Goal: Task Accomplishment & Management: Manage account settings

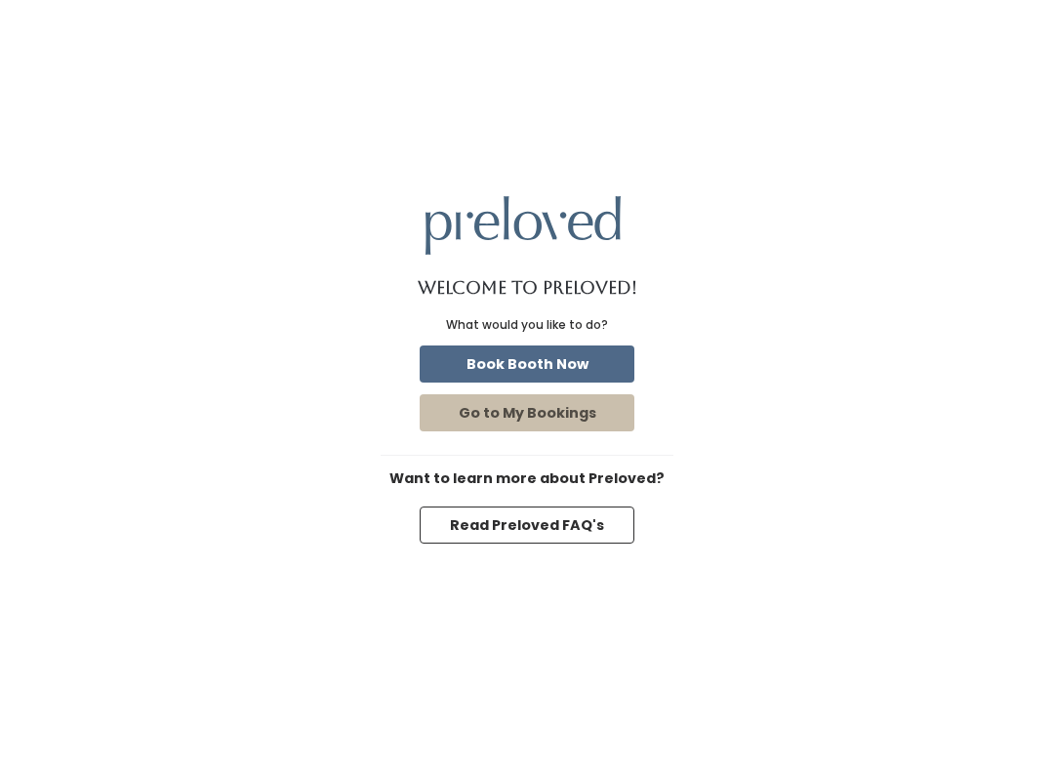
click at [452, 380] on button "Book Booth Now" at bounding box center [527, 363] width 215 height 37
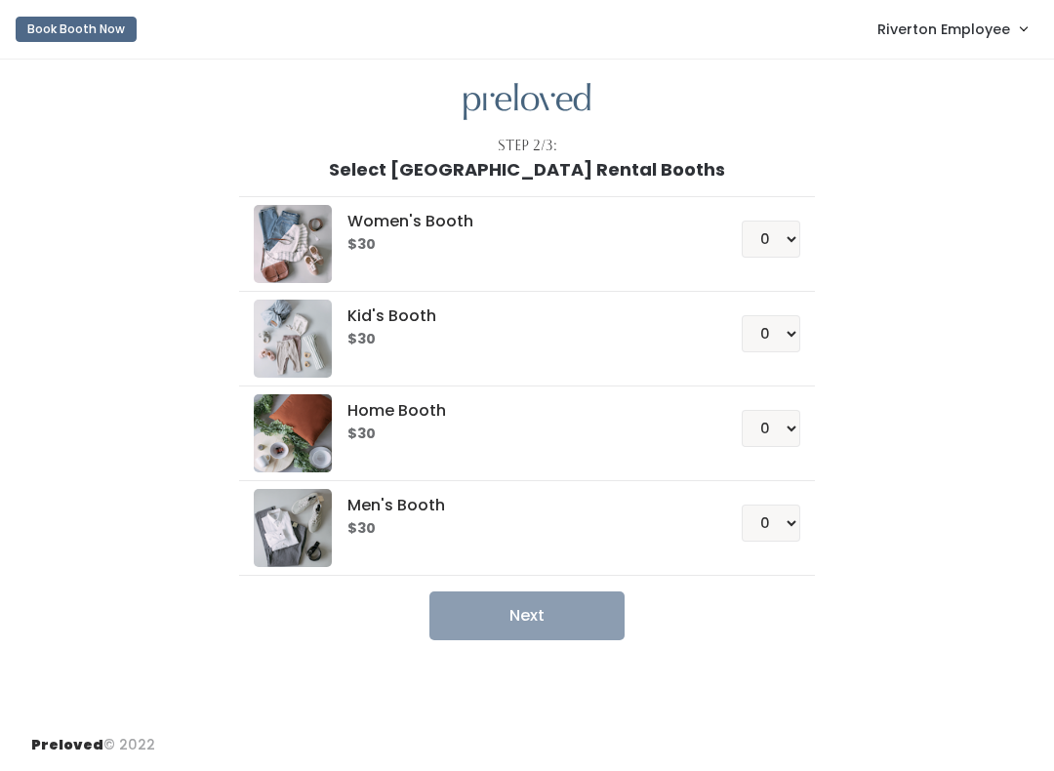
click at [876, 35] on link "Riverton Employee" at bounding box center [952, 29] width 188 height 42
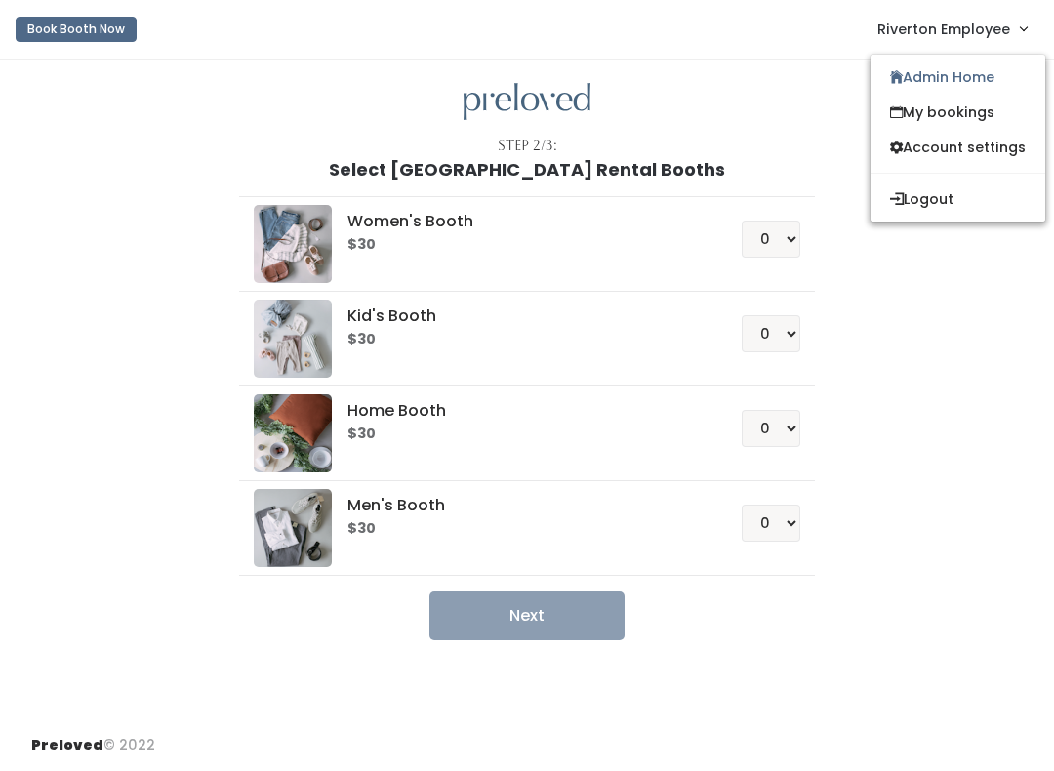
click at [890, 79] on icon at bounding box center [896, 77] width 13 height 15
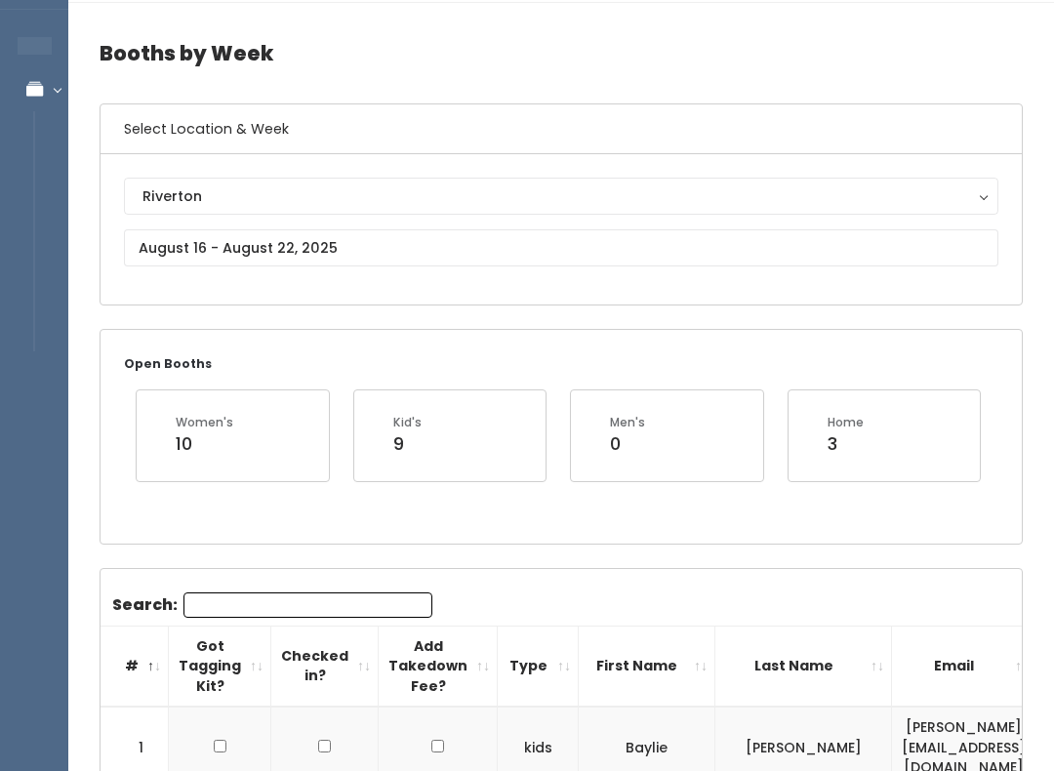
scroll to position [106, 0]
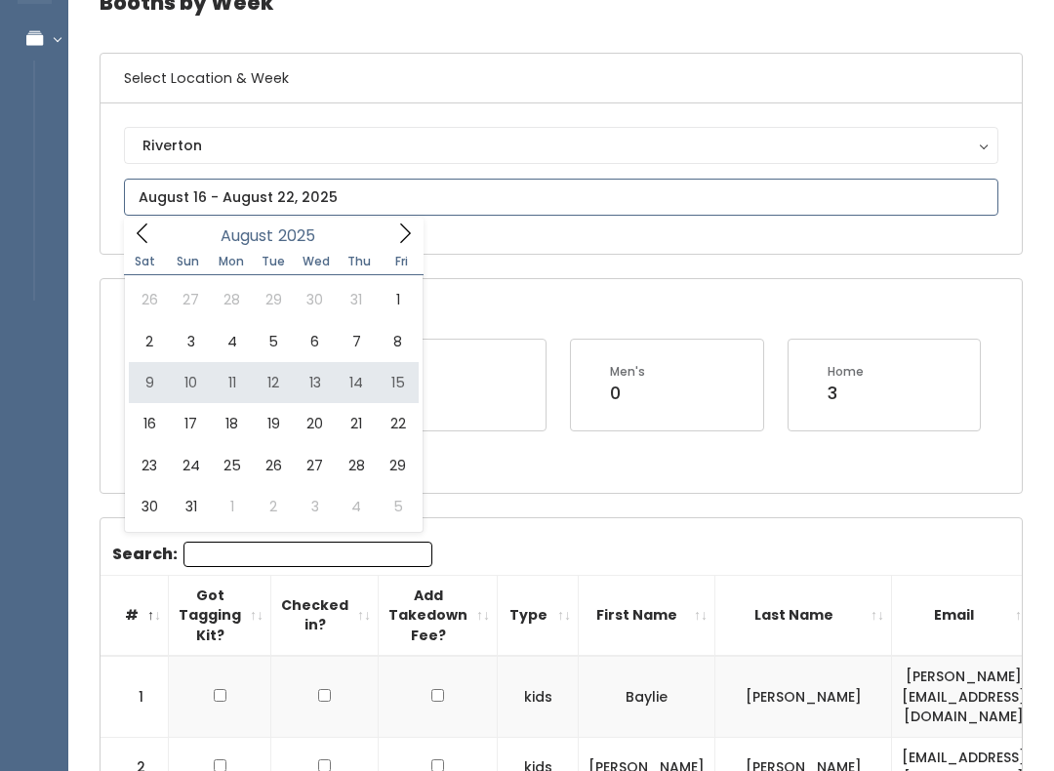
type input "[DATE] to [DATE]"
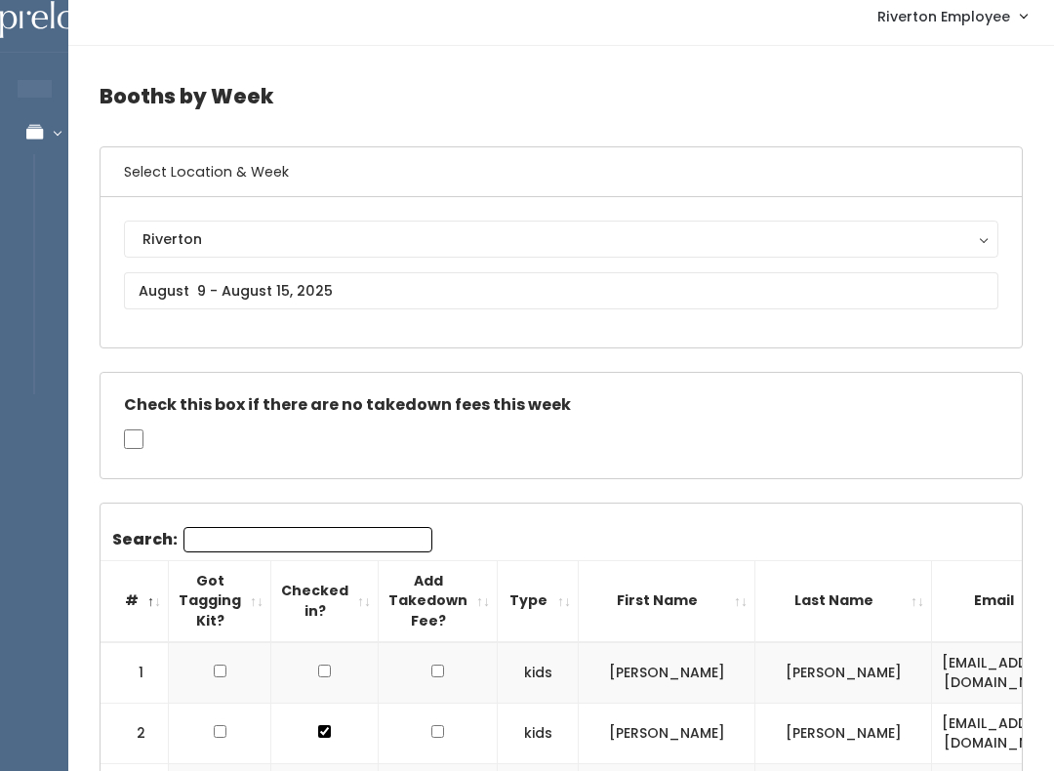
scroll to position [15, 0]
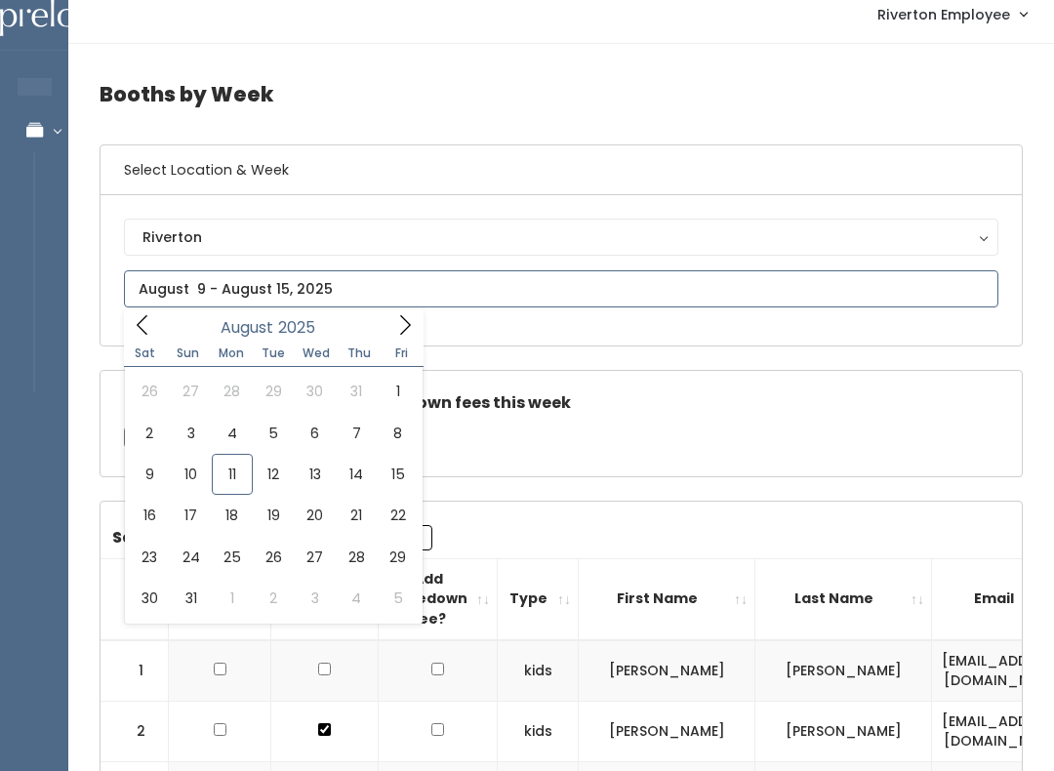
type input "August 16 to August 22"
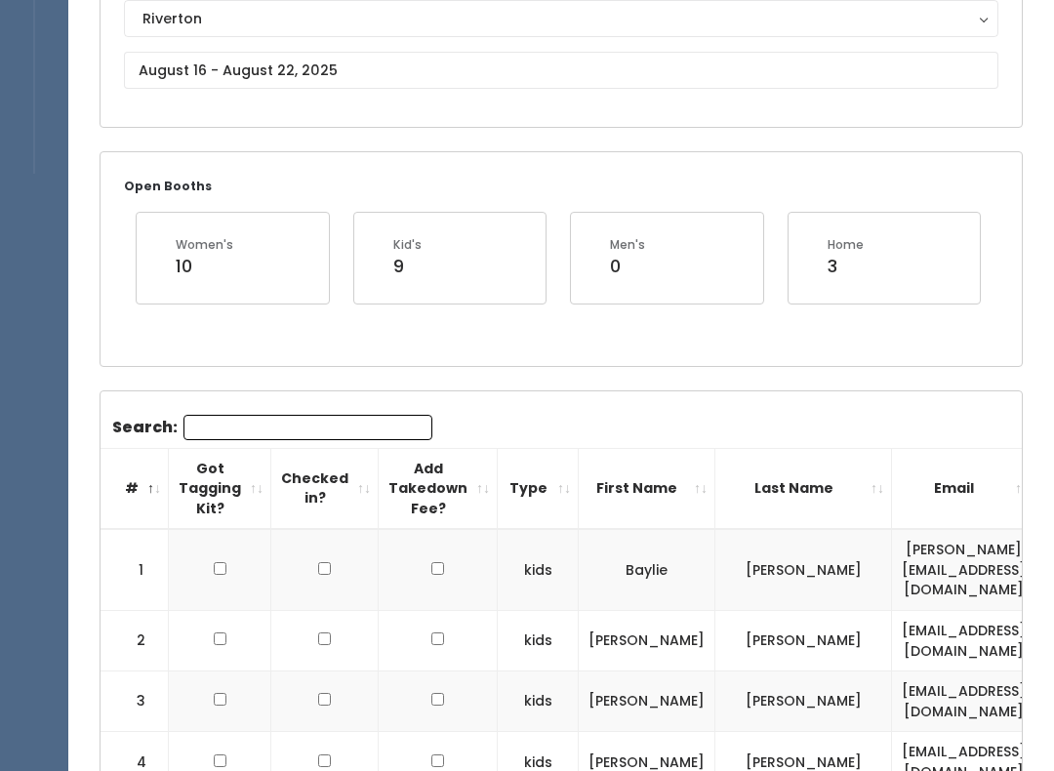
scroll to position [228, 0]
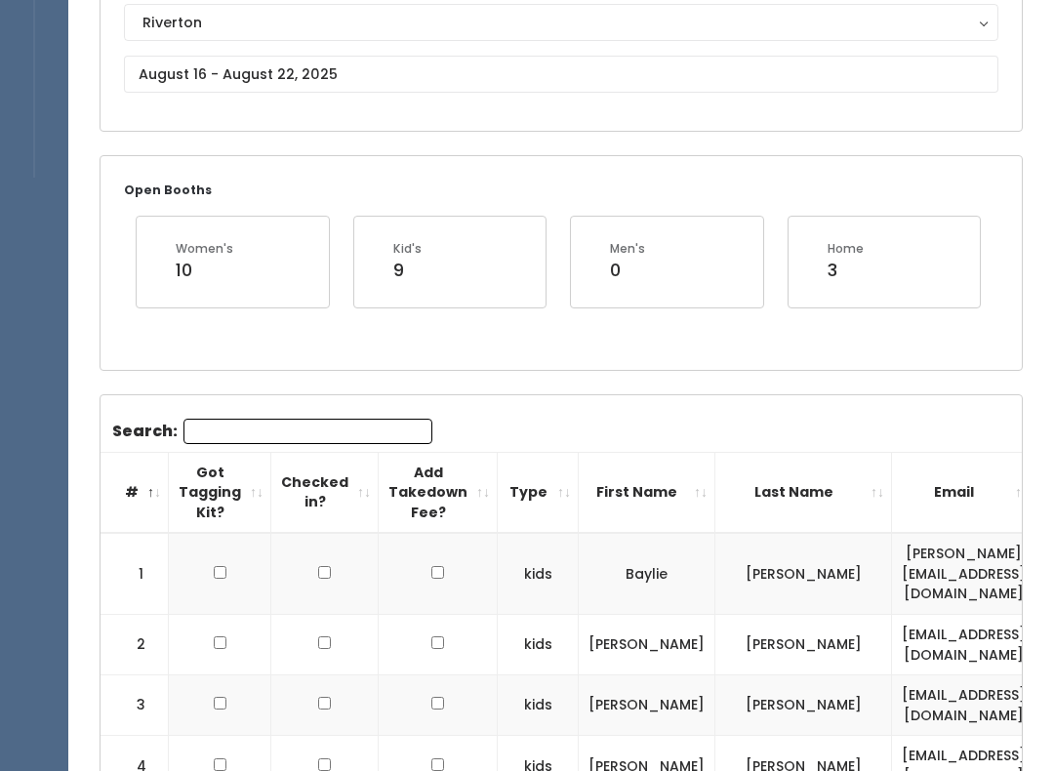
click at [331, 435] on input "Search:" at bounding box center [307, 432] width 249 height 25
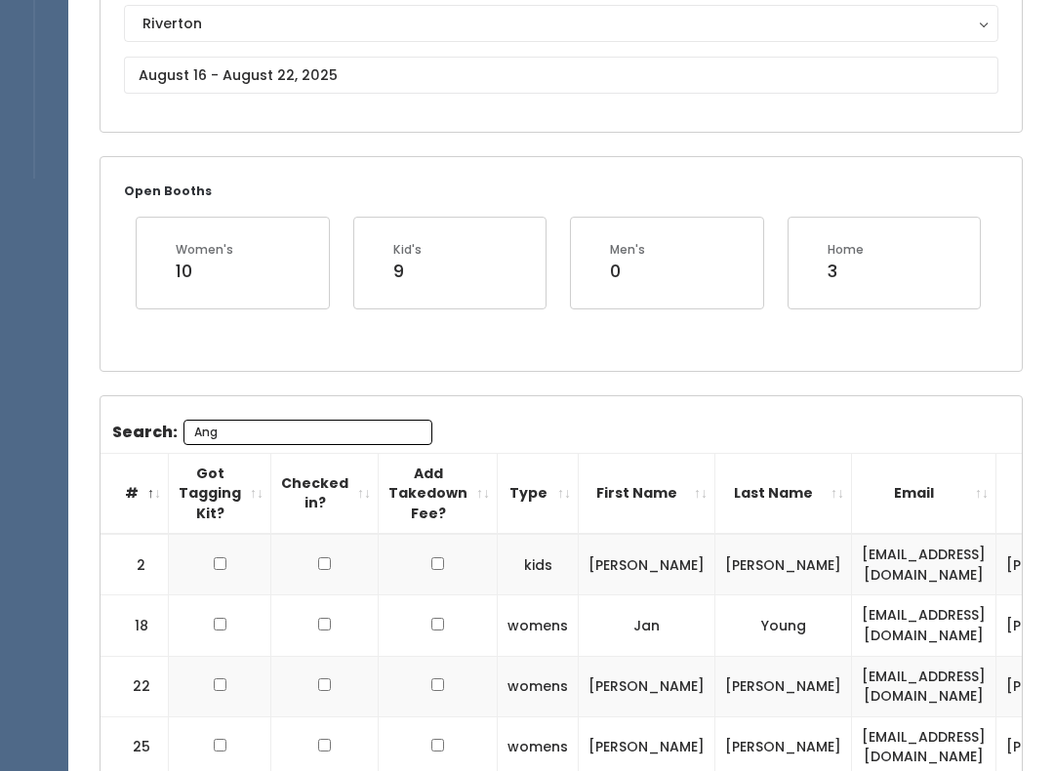
scroll to position [177, 0]
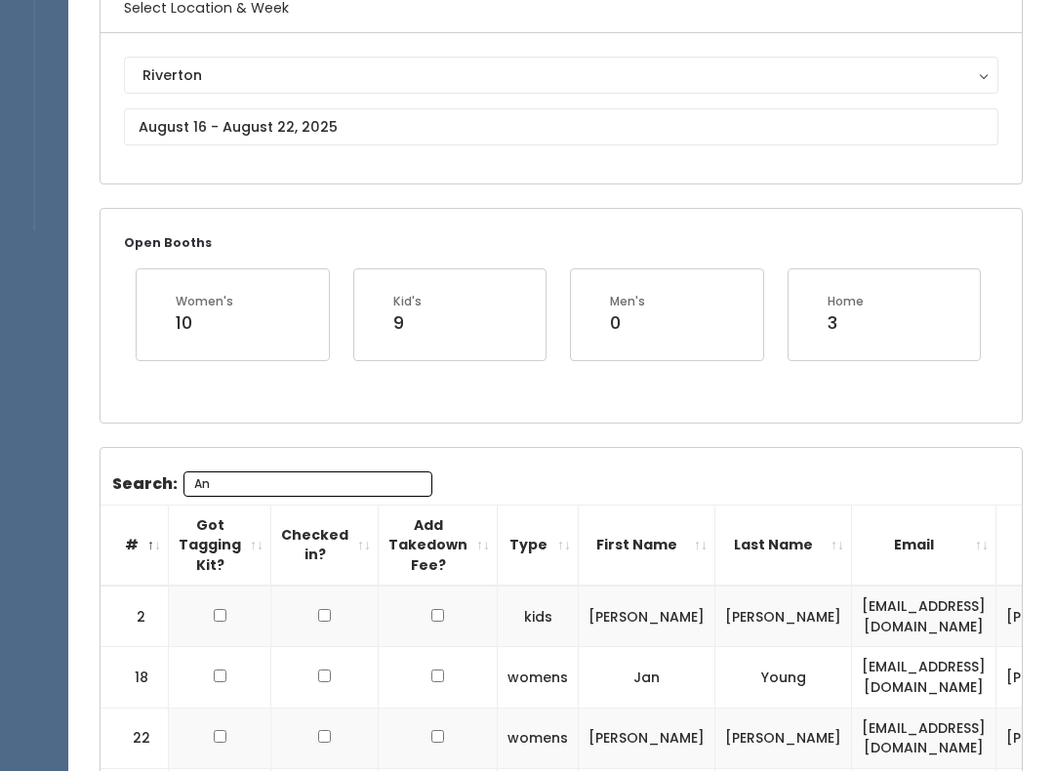
type input "A"
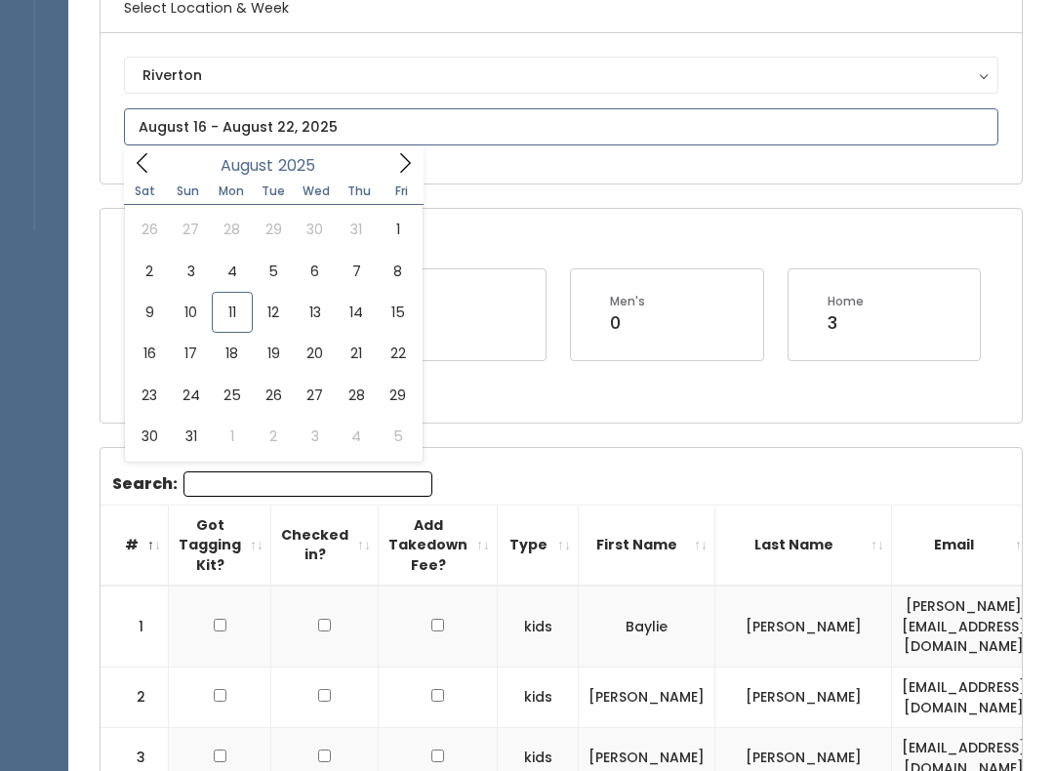
type input "August 9 to August 15"
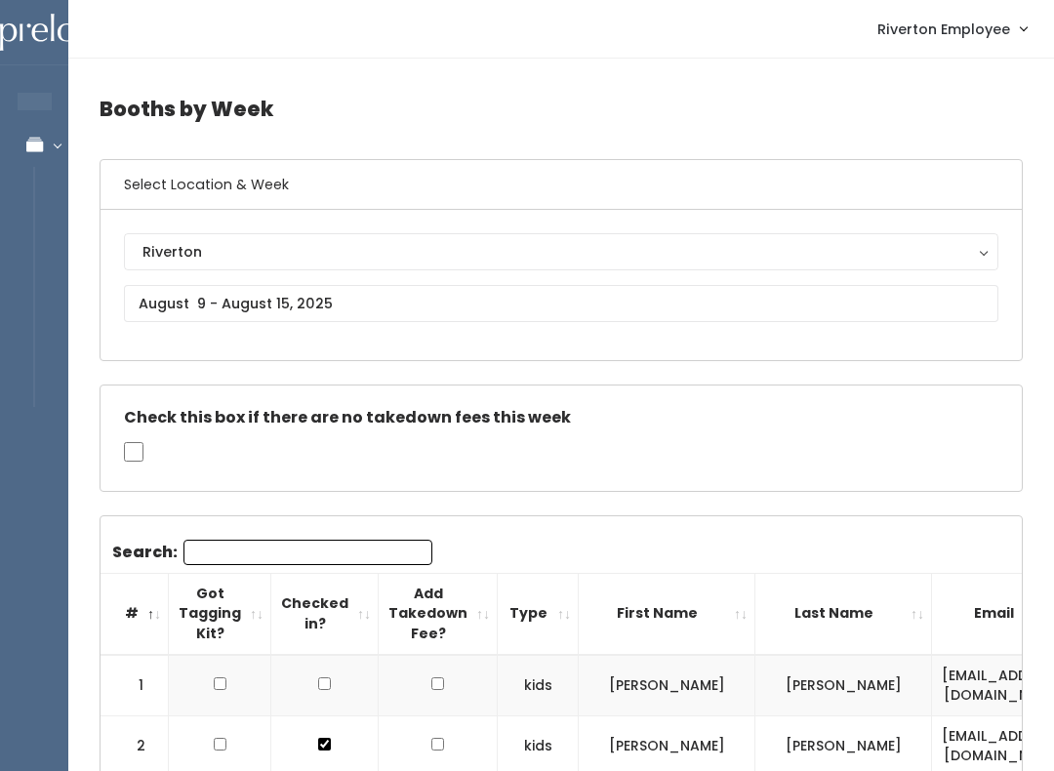
click at [217, 556] on input "Search:" at bounding box center [307, 552] width 249 height 25
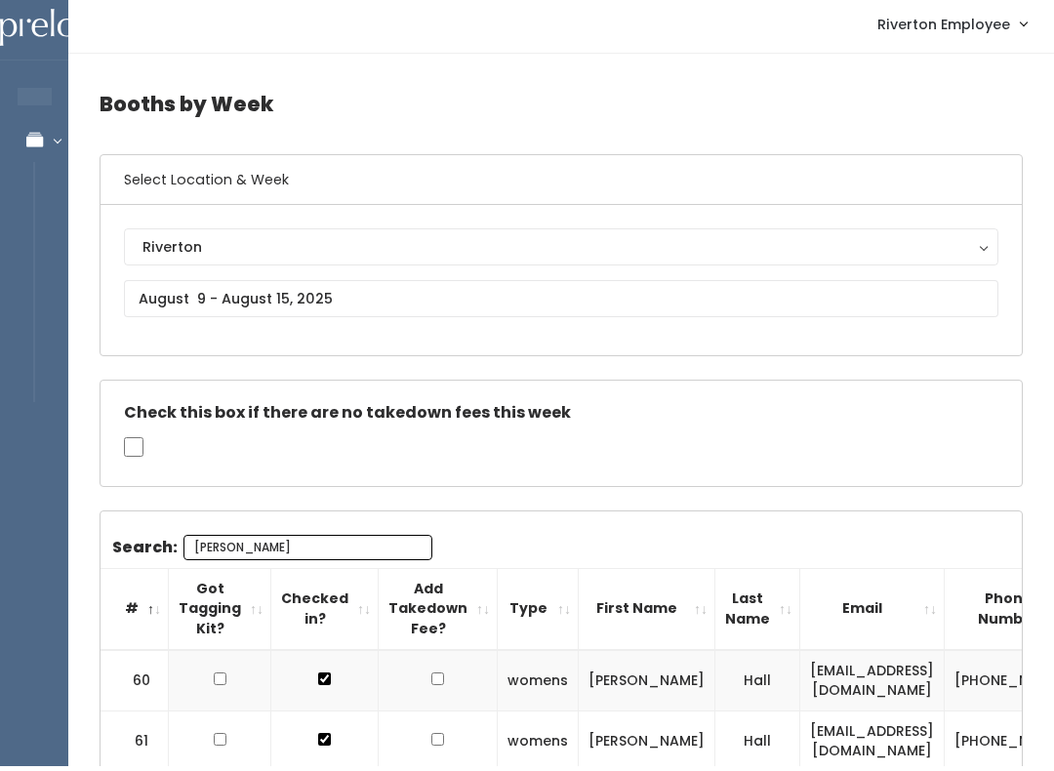
type input "[PERSON_NAME]"
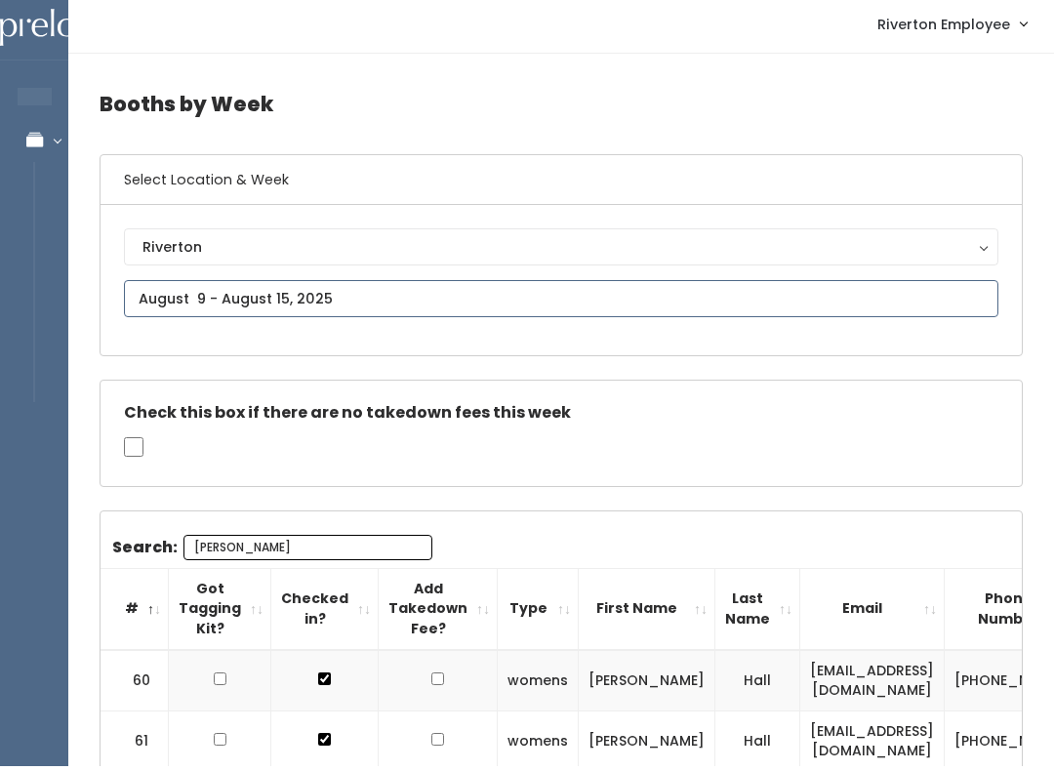
click at [219, 315] on body "EMPLOYEES Manage Bookings Booths by Week All Bookings Bookings with Booths Boot…" at bounding box center [527, 461] width 1054 height 923
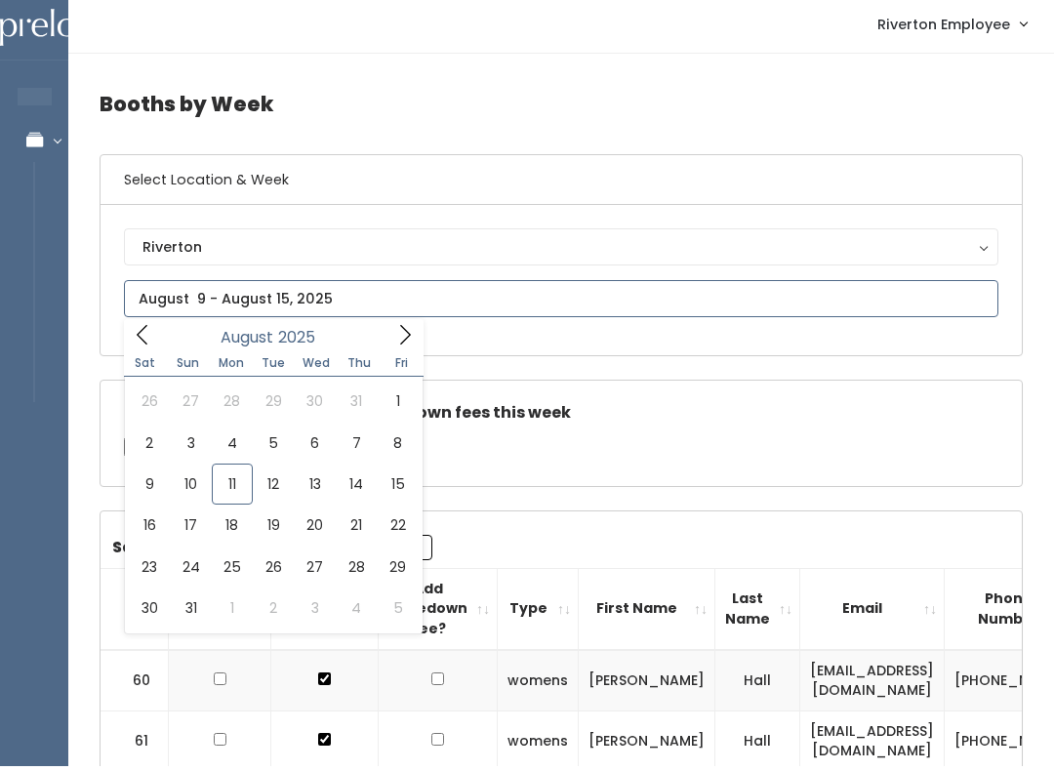
scroll to position [5, 0]
type input "August 23 to August 29"
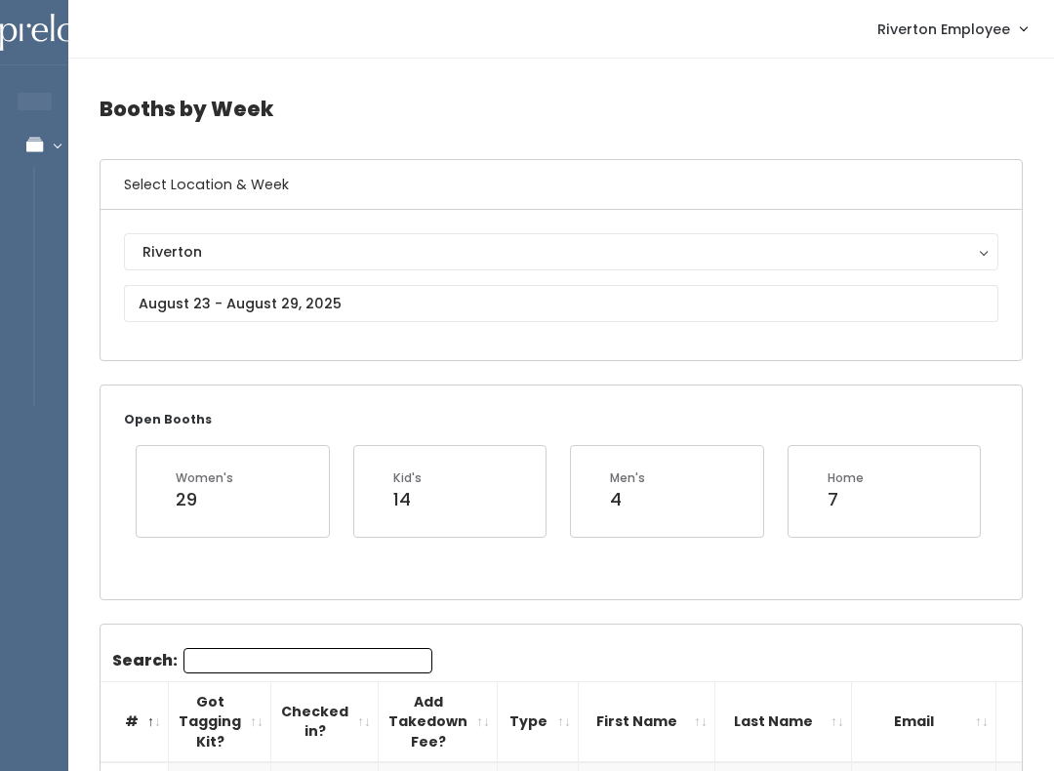
click at [214, 665] on input "Search:" at bounding box center [307, 660] width 249 height 25
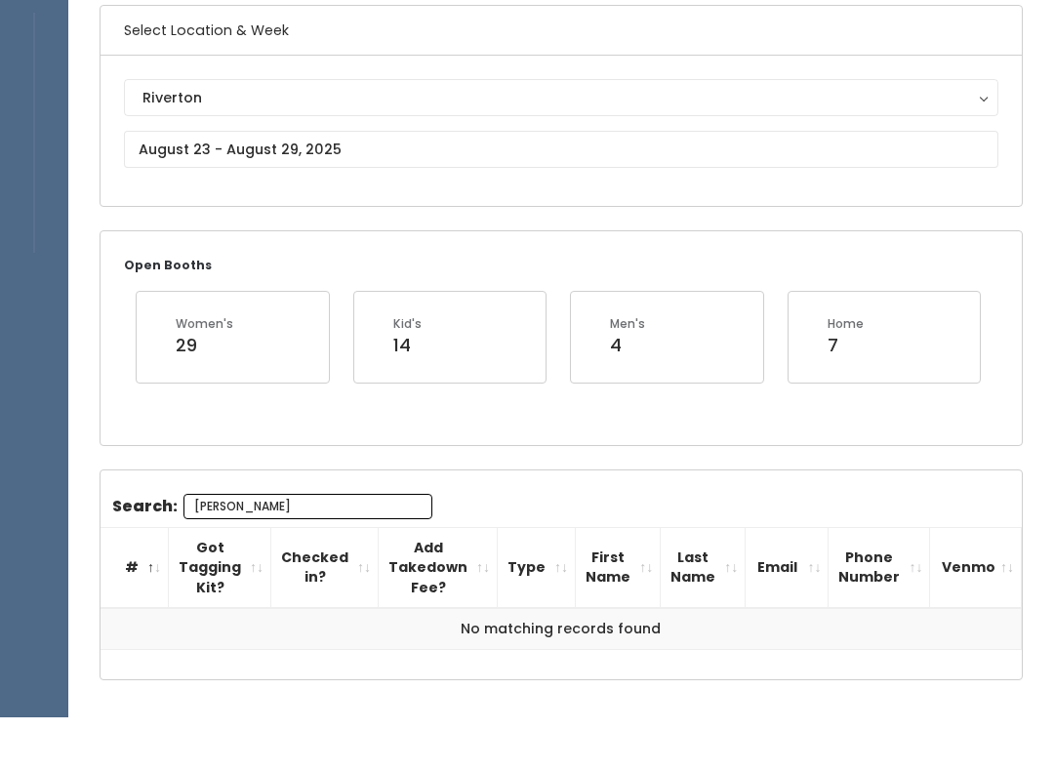
scroll to position [177, 0]
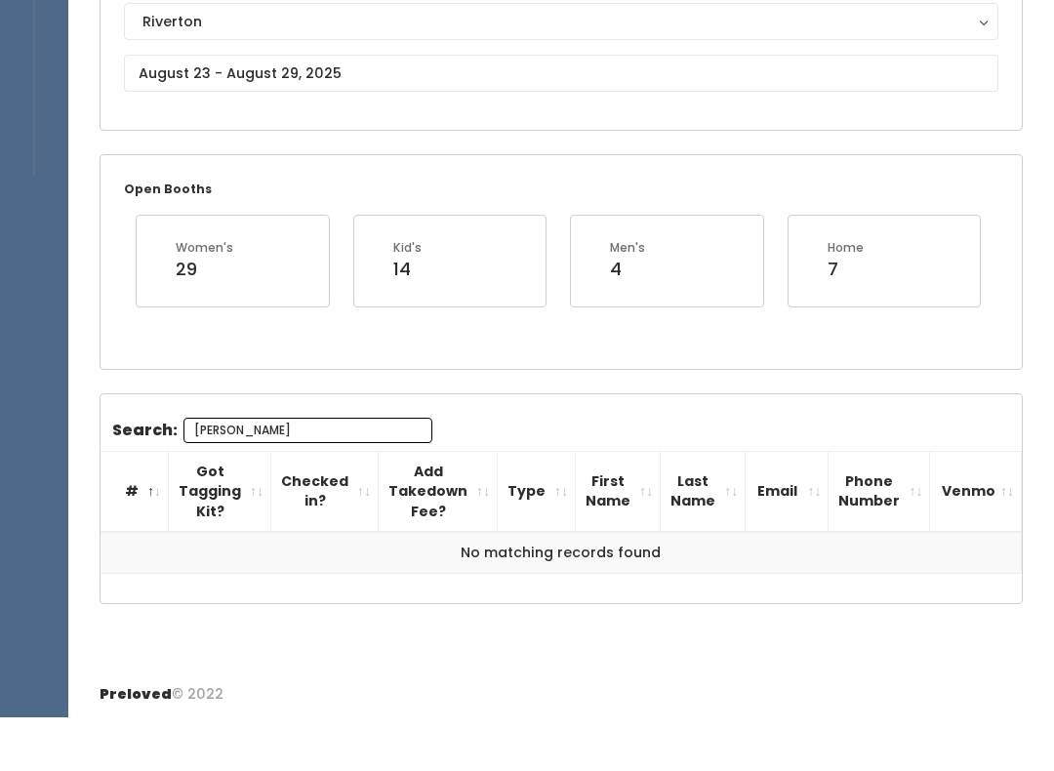
type input "[PERSON_NAME]"
click at [172, 82] on body "EMPLOYEES Manage Bookings Booths by Week All Bookings Bookings with Booths Boot…" at bounding box center [527, 298] width 1054 height 950
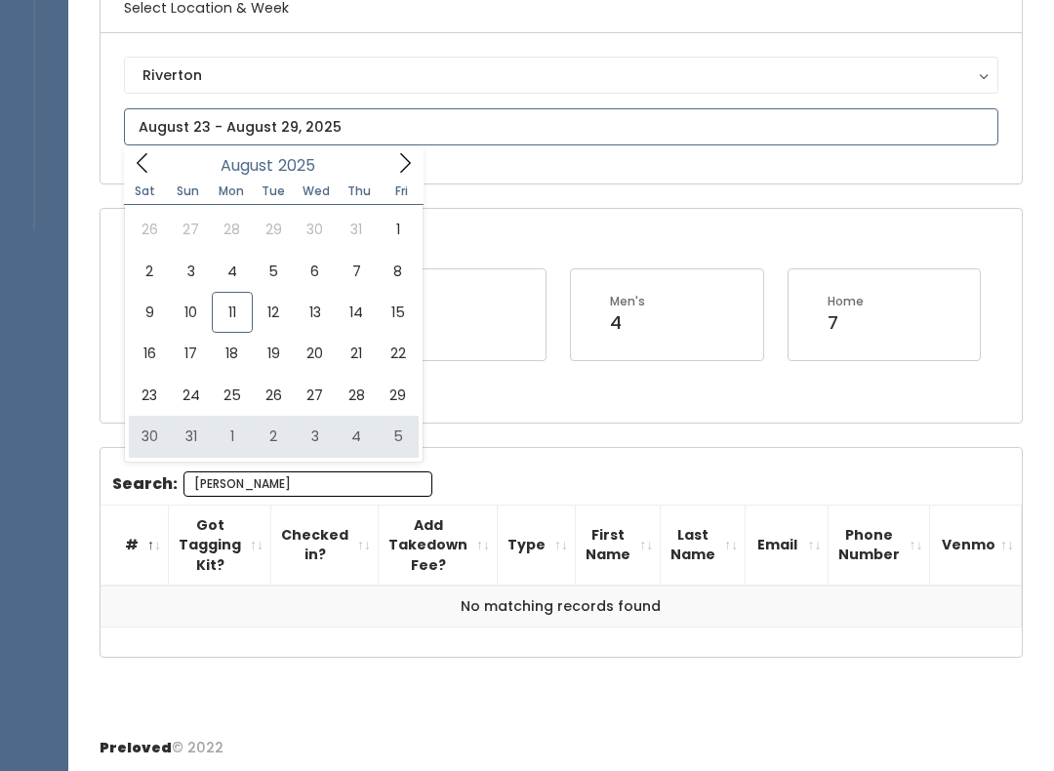
type input "August 30 to September 5"
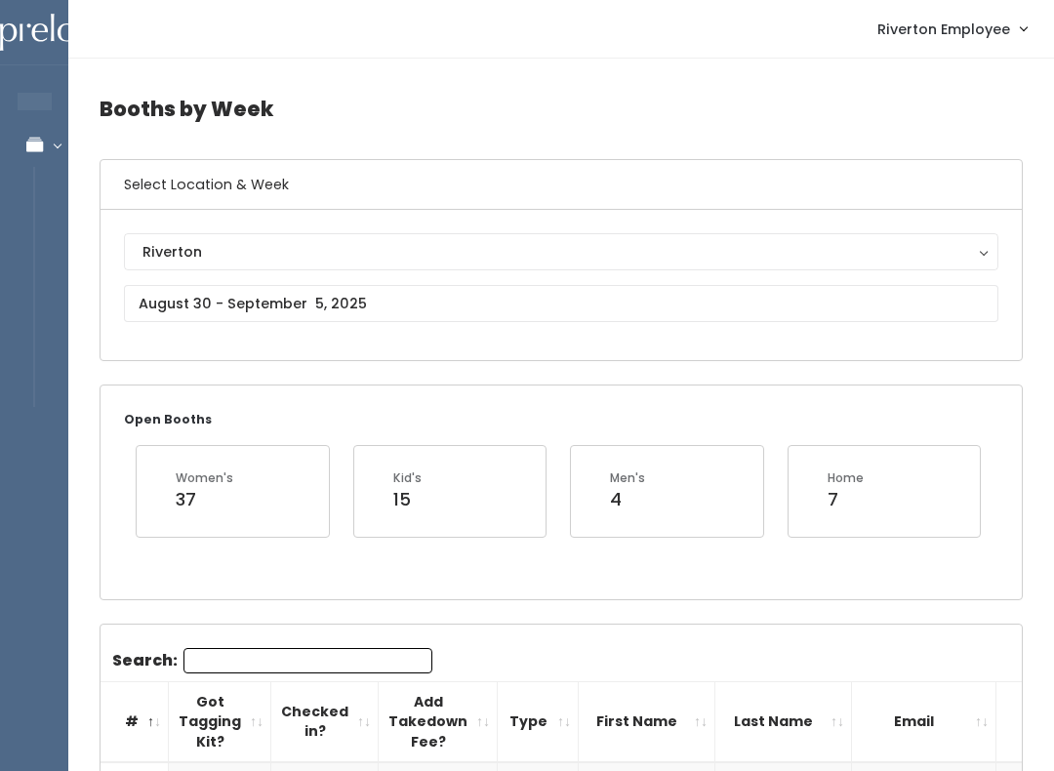
click at [196, 651] on input "Search:" at bounding box center [307, 660] width 249 height 25
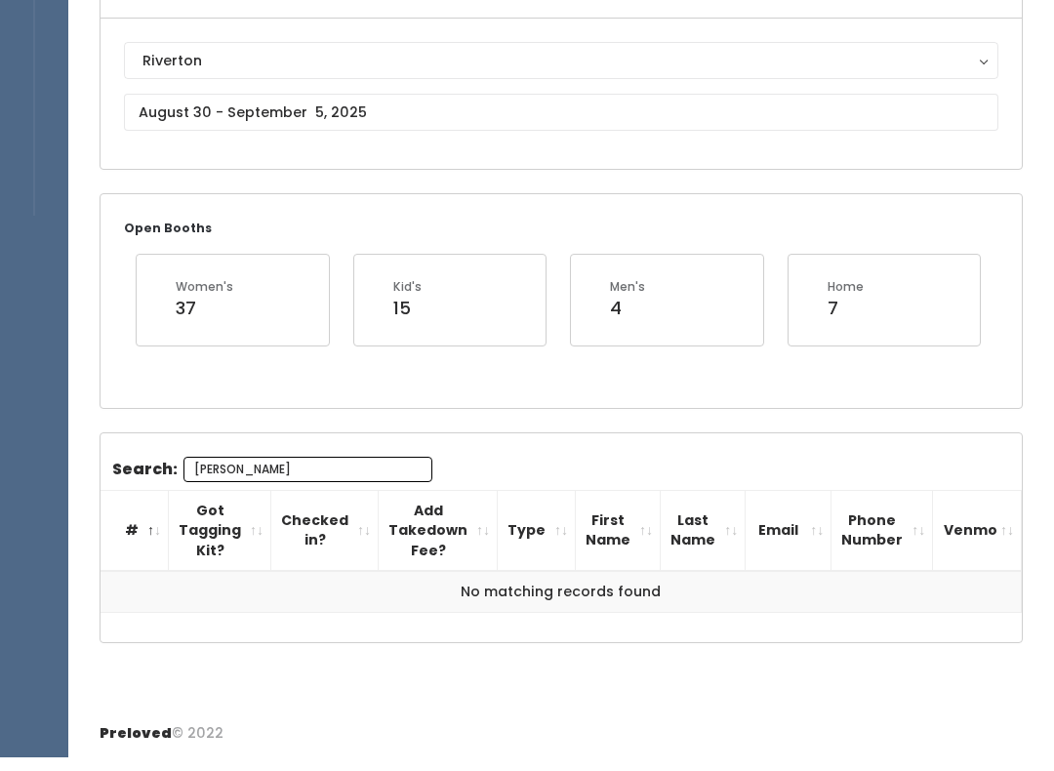
scroll to position [51, 0]
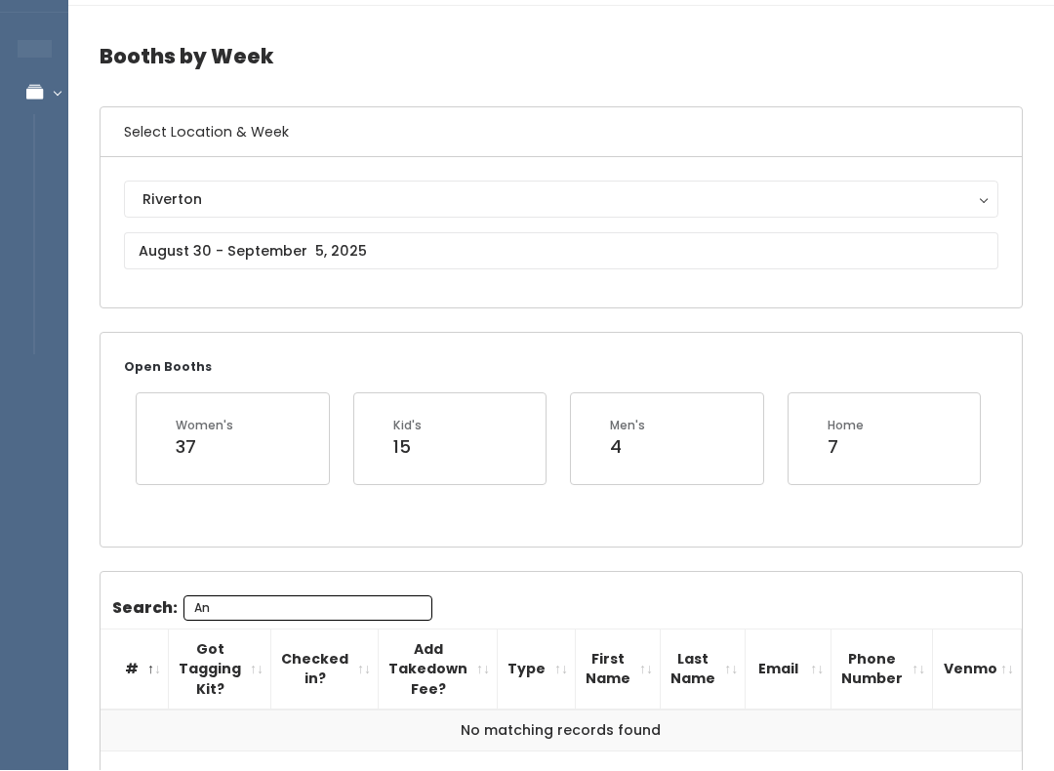
type input "A"
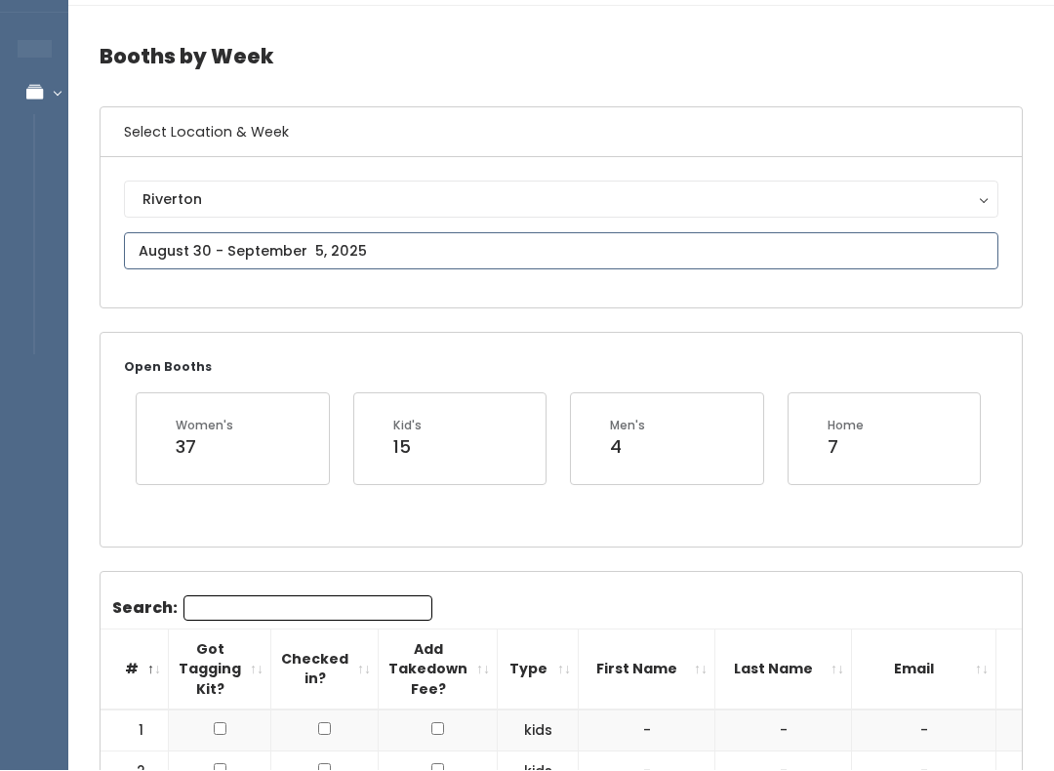
click at [706, 247] on input "text" at bounding box center [561, 252] width 874 height 37
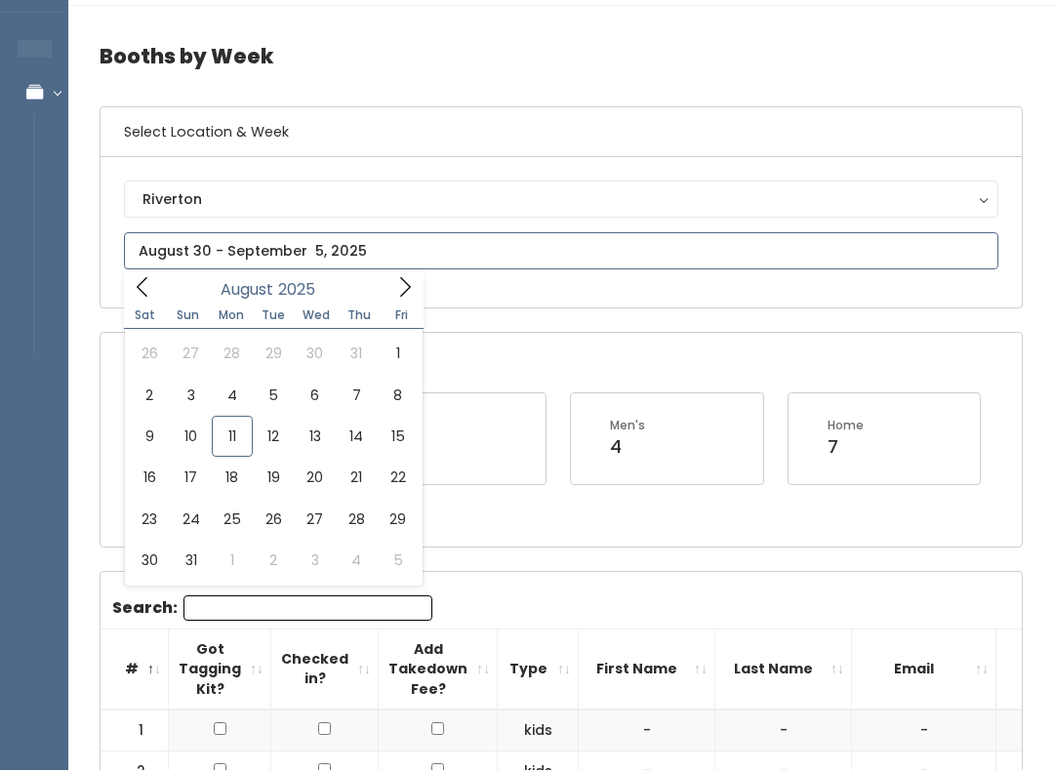
scroll to position [53, 0]
type input "August 9 to August 15"
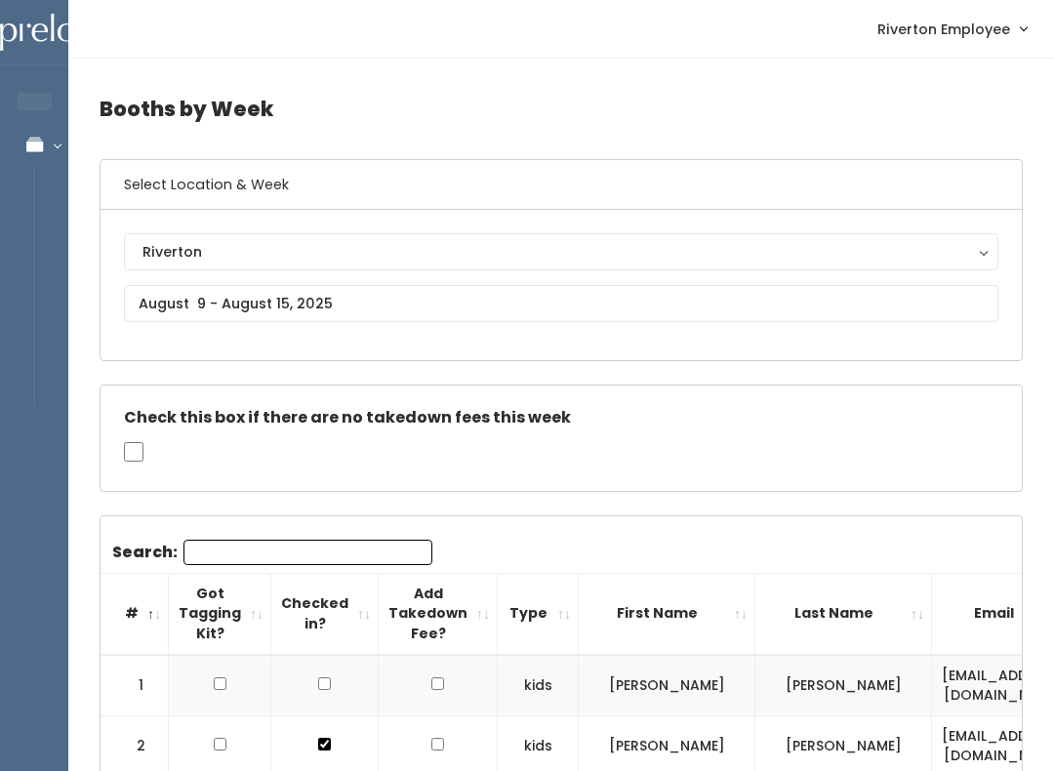
click at [331, 548] on input "Search:" at bounding box center [307, 552] width 249 height 25
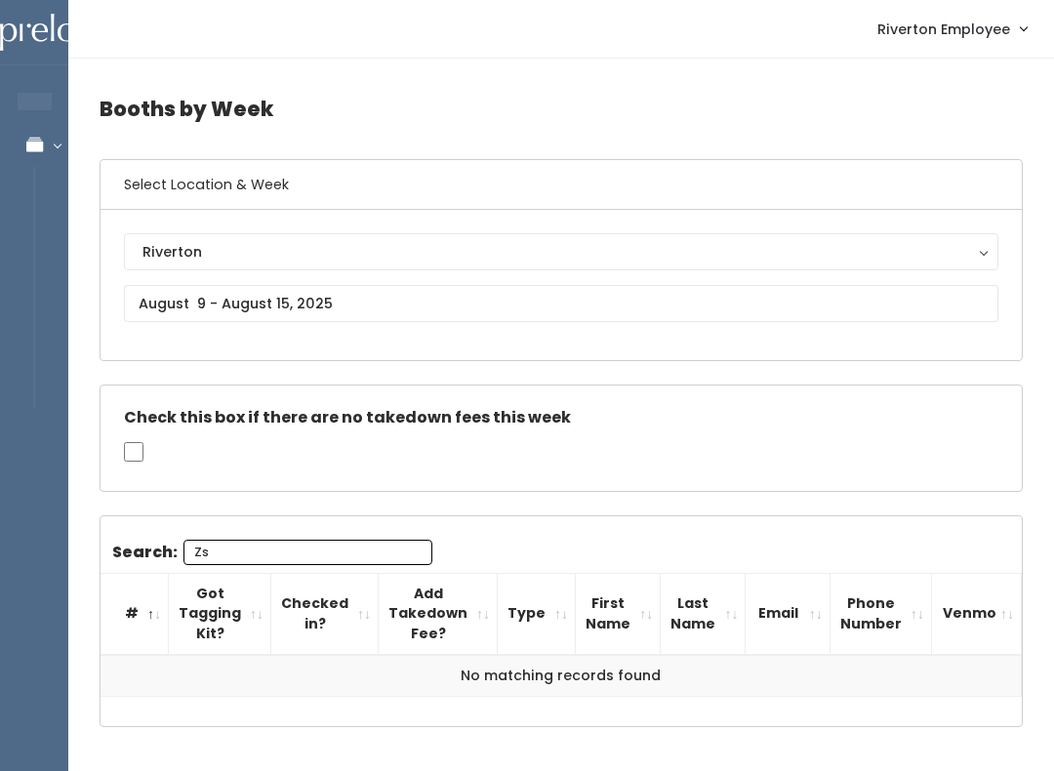
type input "Z"
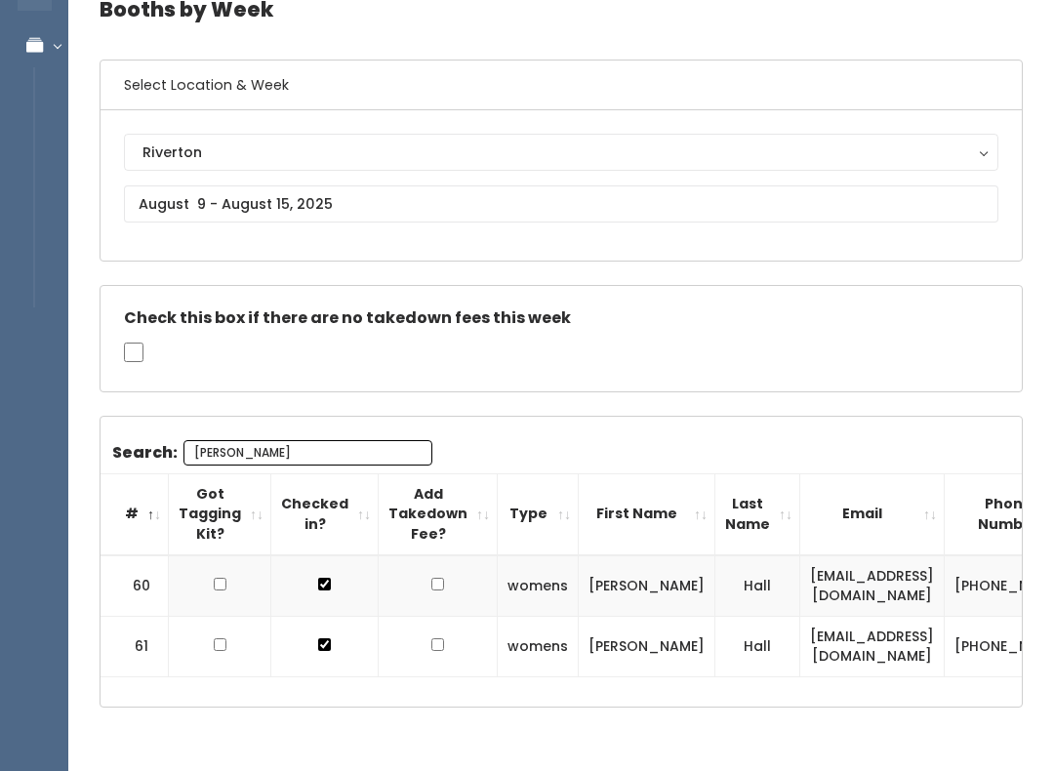
type input "Angie Hall"
click at [207, 197] on input "text" at bounding box center [561, 203] width 874 height 37
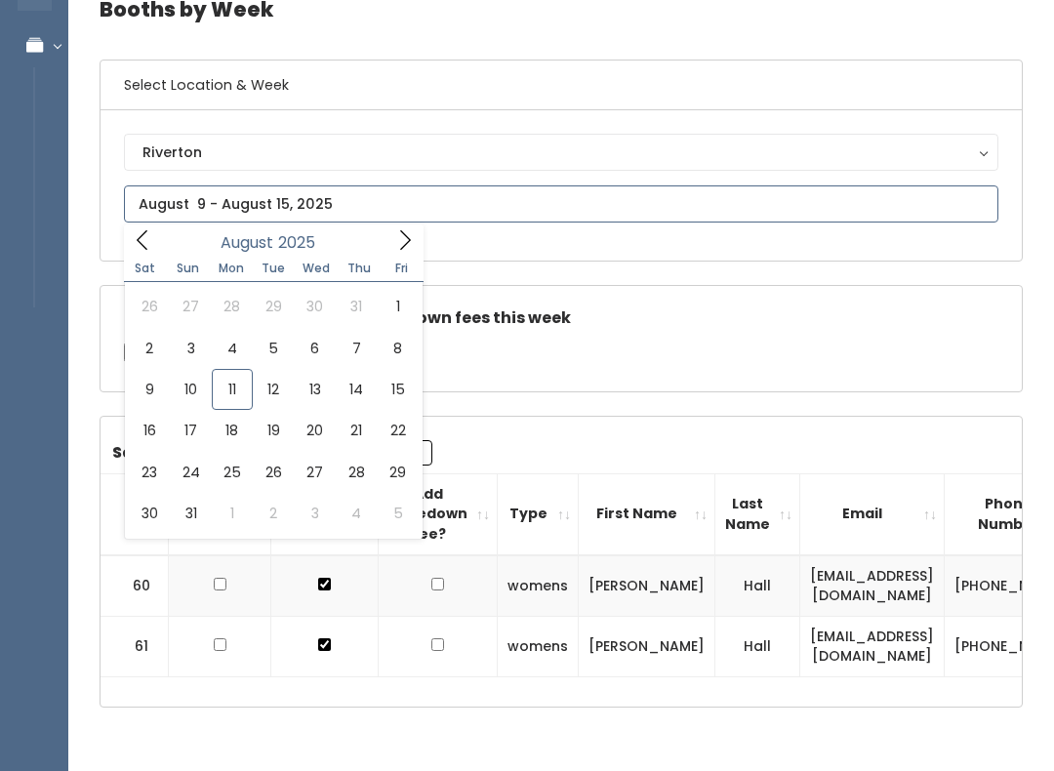
scroll to position [101, 0]
type input "August 9 to August 15"
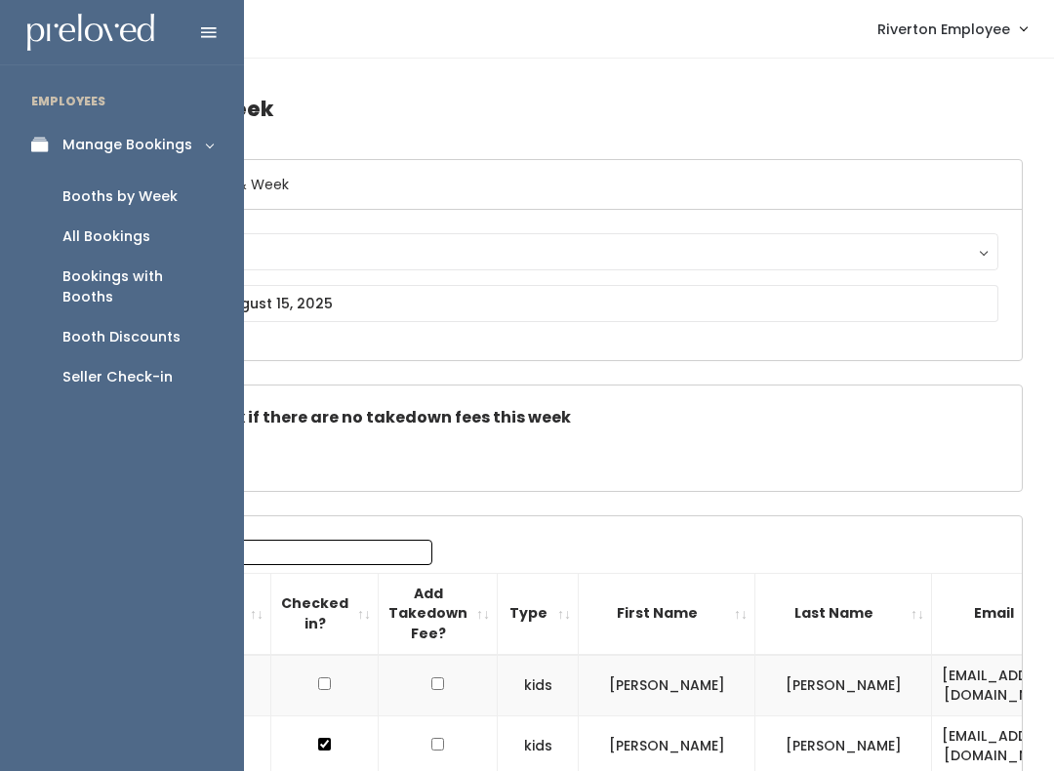
click at [97, 357] on link "Seller Check-in" at bounding box center [122, 377] width 244 height 40
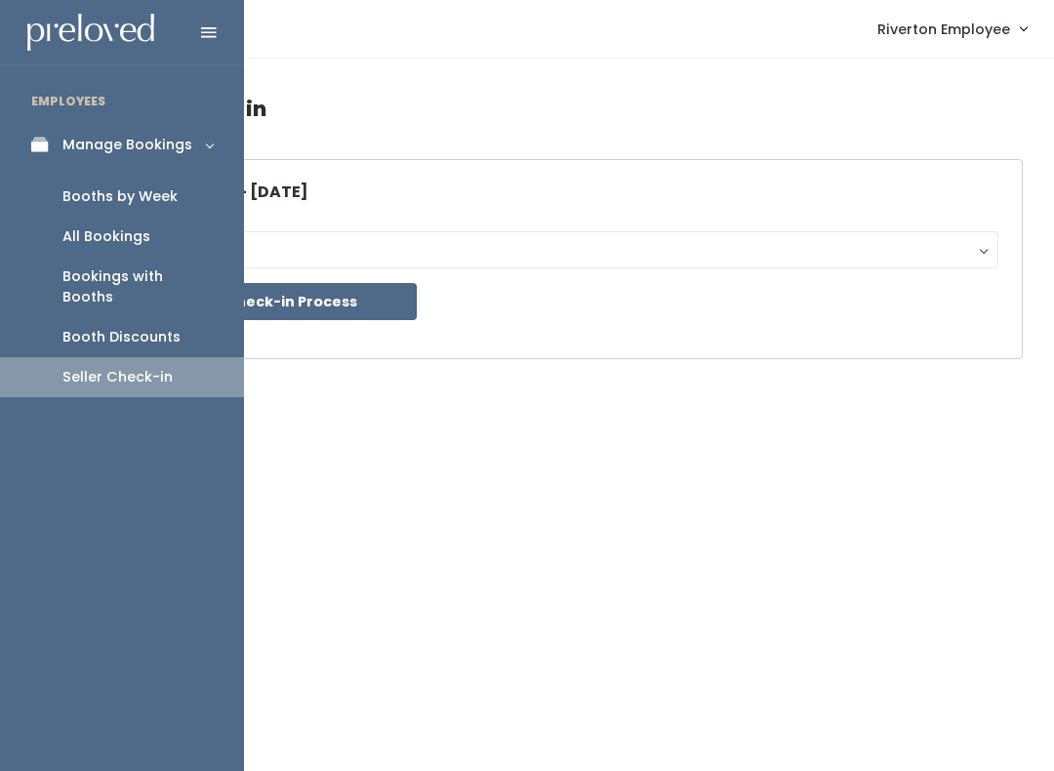
click at [102, 327] on div "Booth Discounts" at bounding box center [121, 337] width 118 height 20
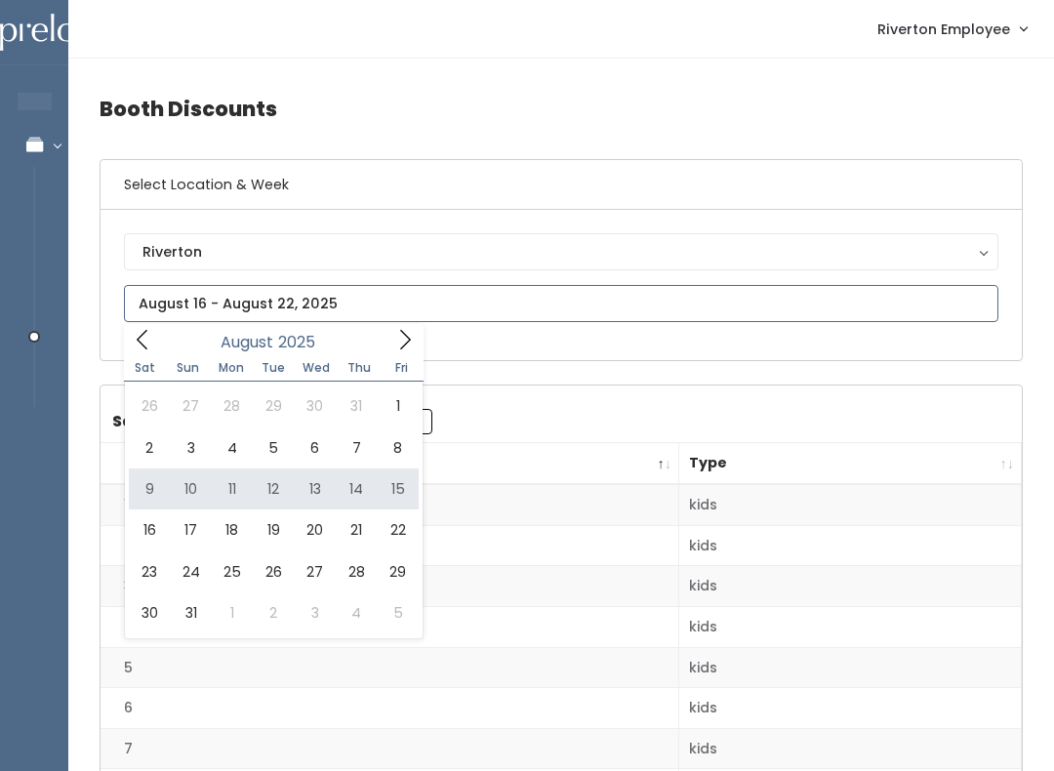
type input "[DATE] to [DATE]"
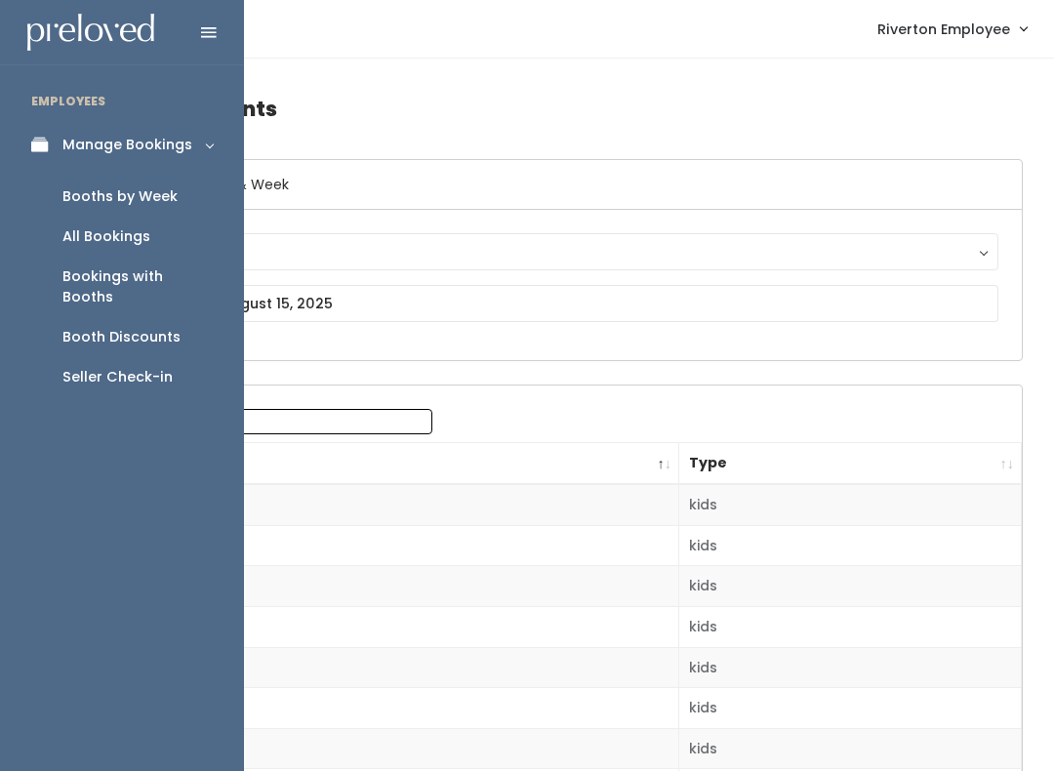
click at [84, 199] on div "Booths by Week" at bounding box center [119, 196] width 115 height 20
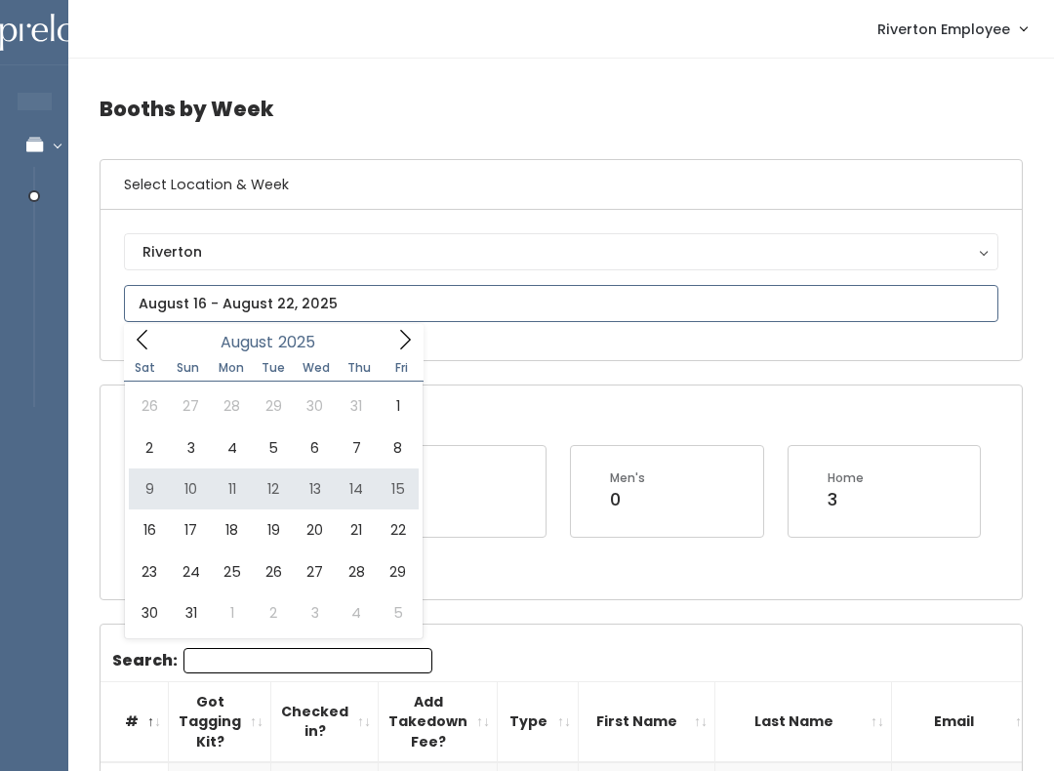
type input "[DATE] to [DATE]"
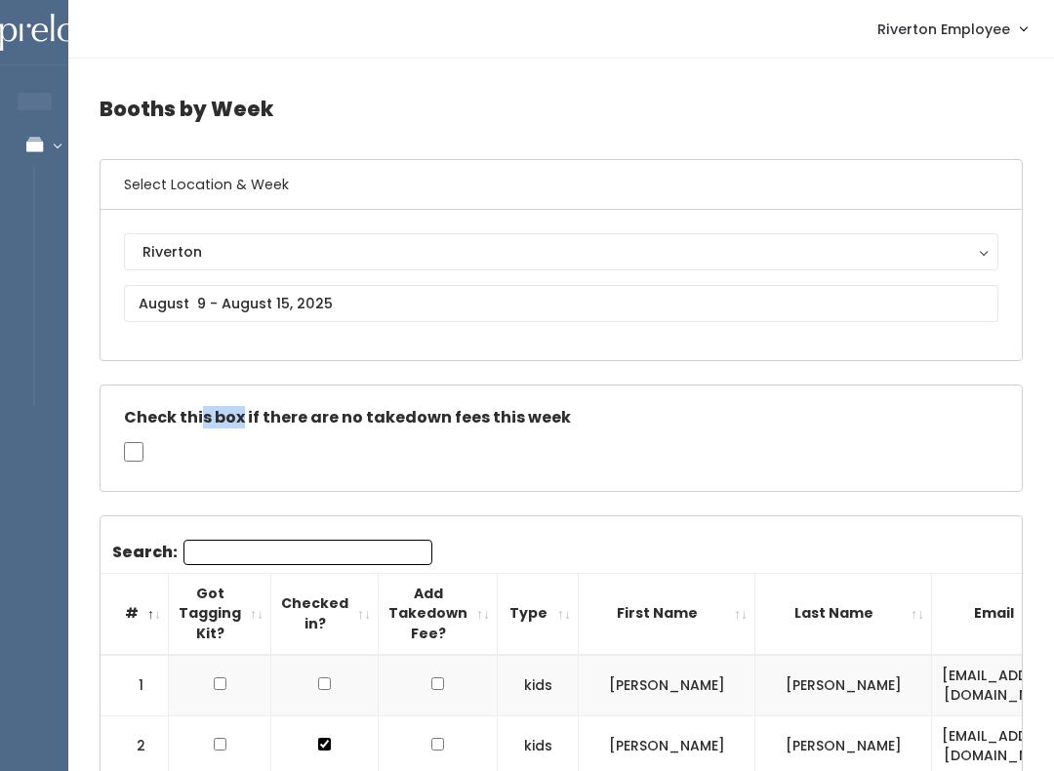
click at [200, 585] on th "Got Tagging Kit?" at bounding box center [220, 613] width 102 height 81
click at [198, 545] on input "Search:" at bounding box center [307, 552] width 249 height 25
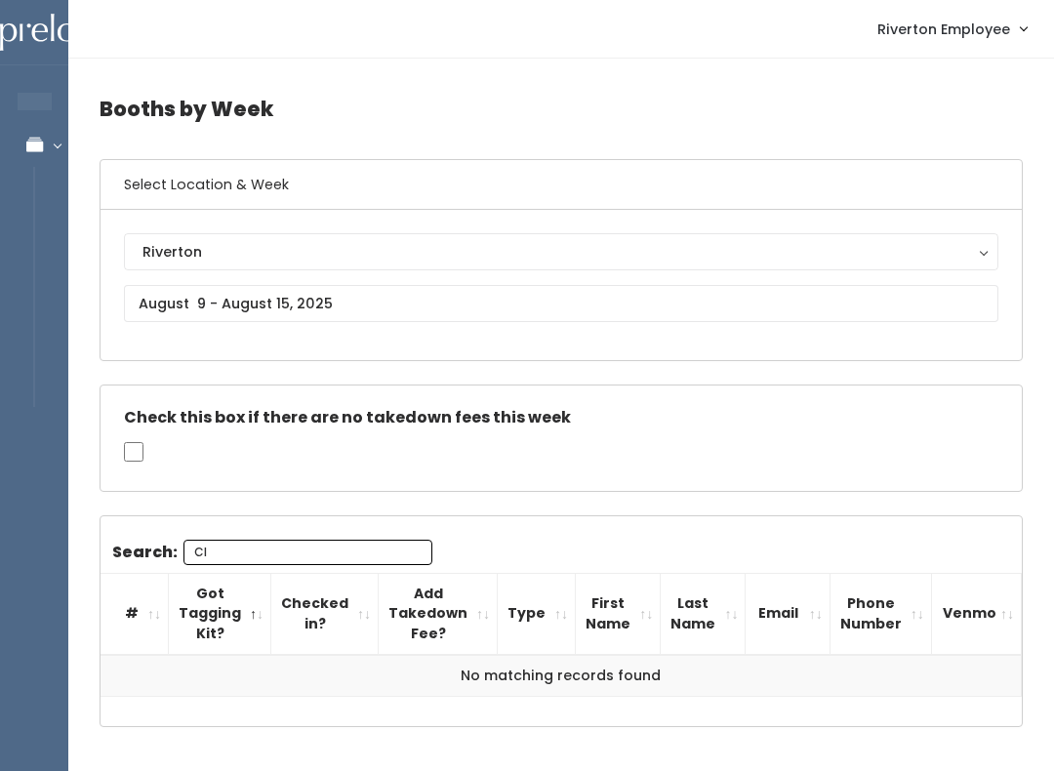
type input "C"
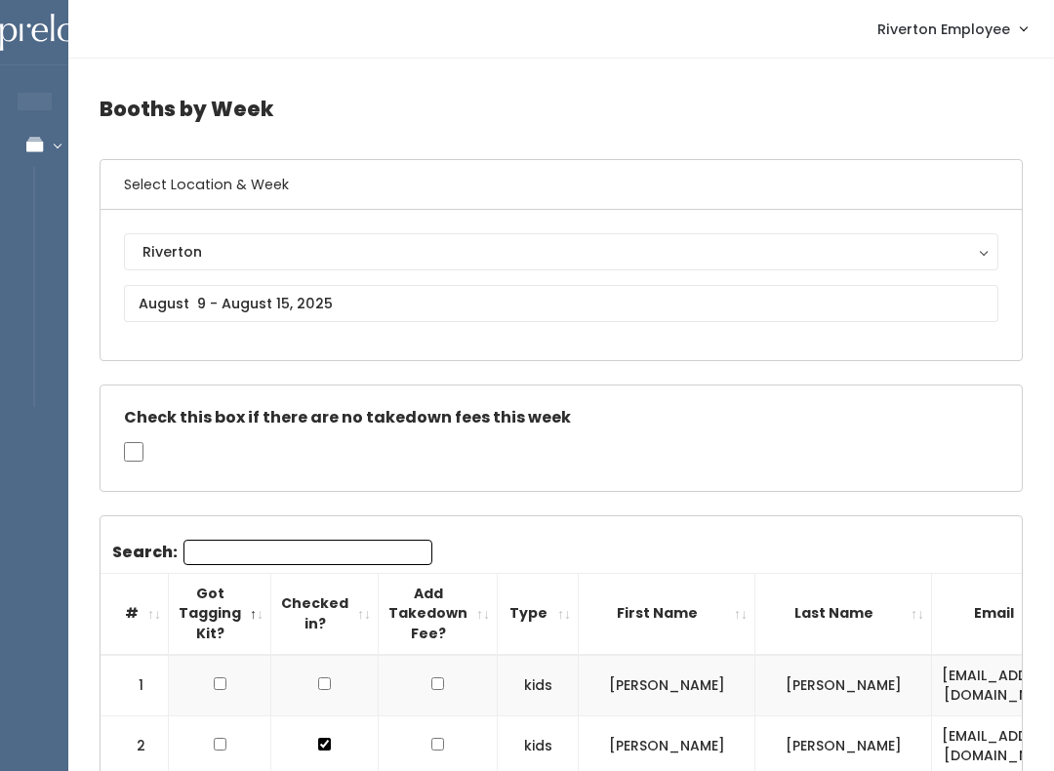
click at [238, 545] on input "Search:" at bounding box center [307, 552] width 249 height 25
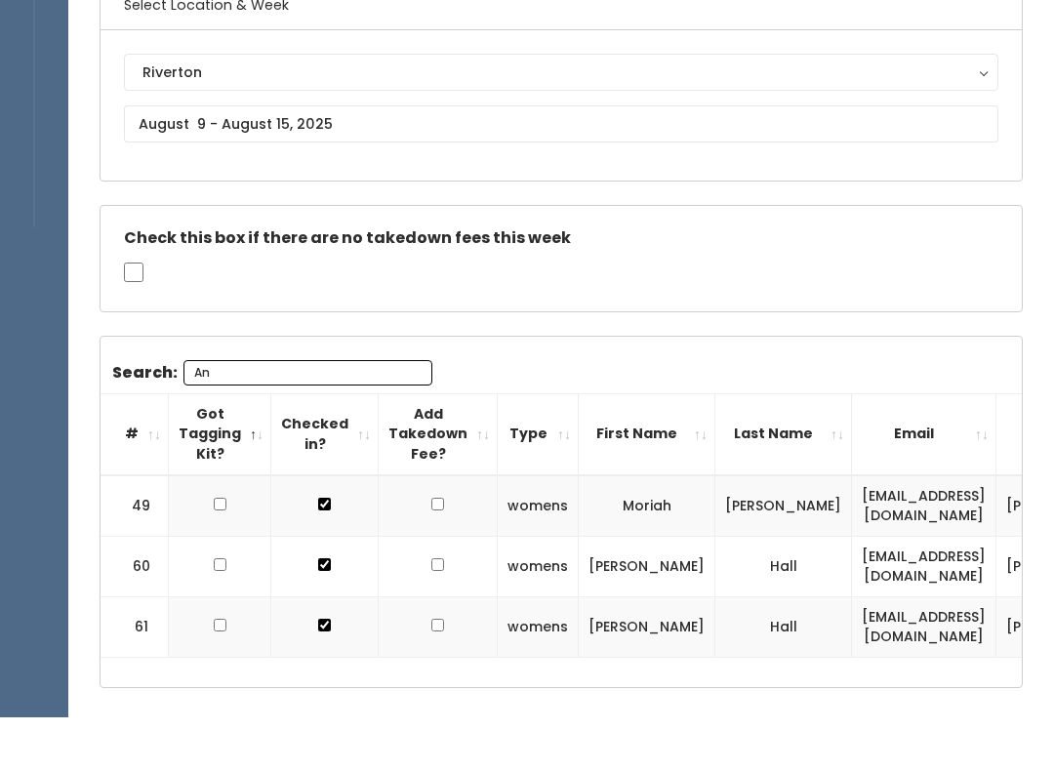
type input "A"
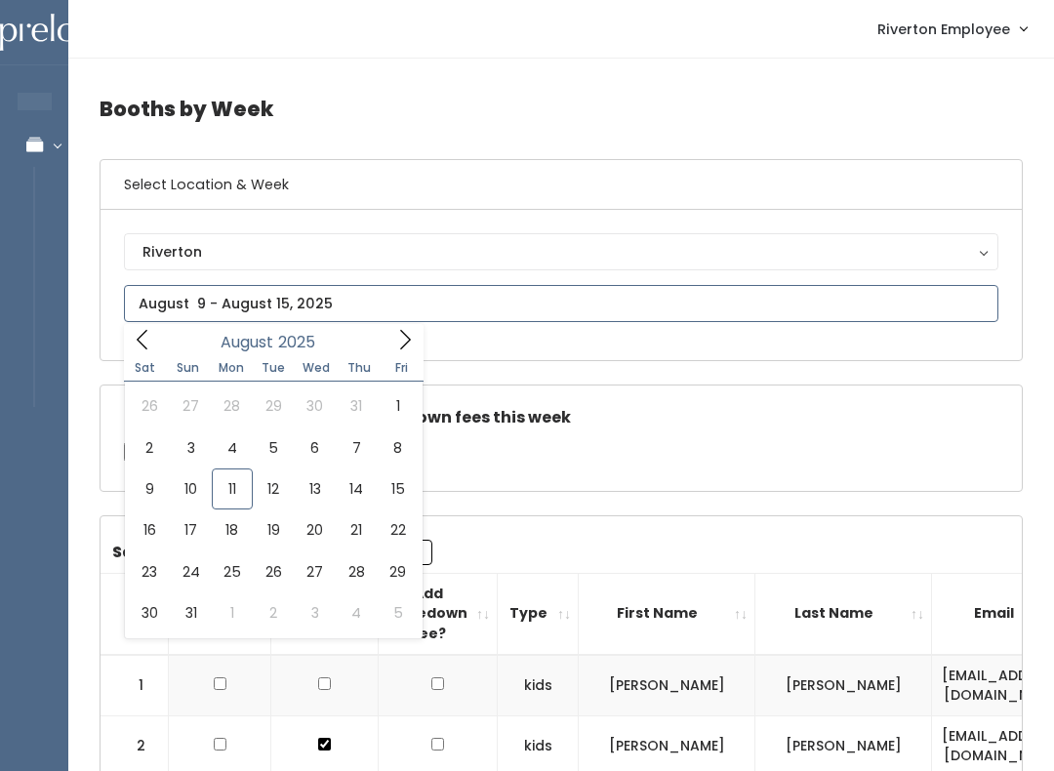
type input "August 9 to August 15"
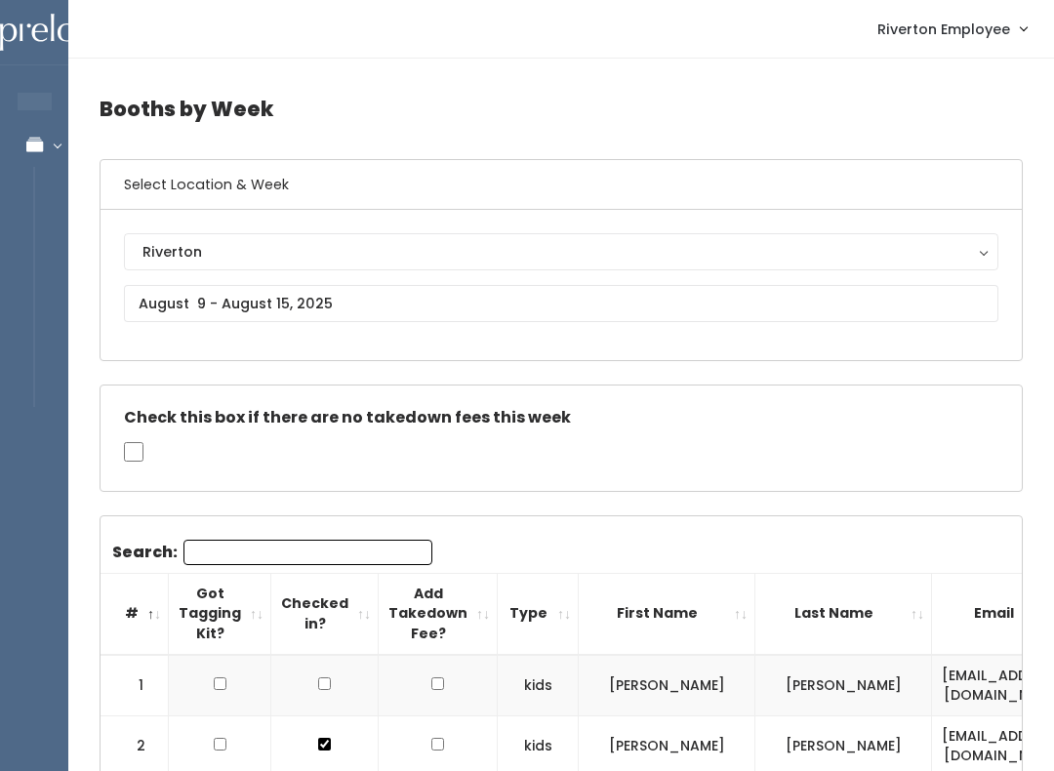
click at [227, 489] on div "Check this box if there are no takedown fees this week" at bounding box center [561, 437] width 923 height 107
click at [248, 560] on input "Search:" at bounding box center [307, 552] width 249 height 25
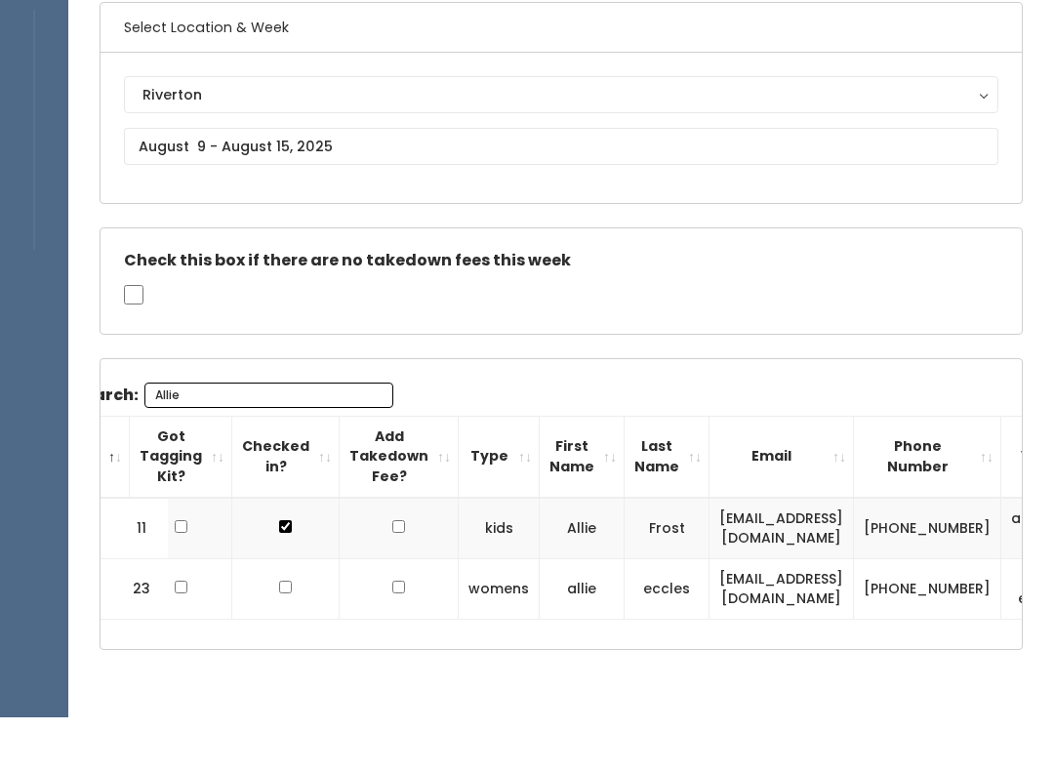
scroll to position [145, 0]
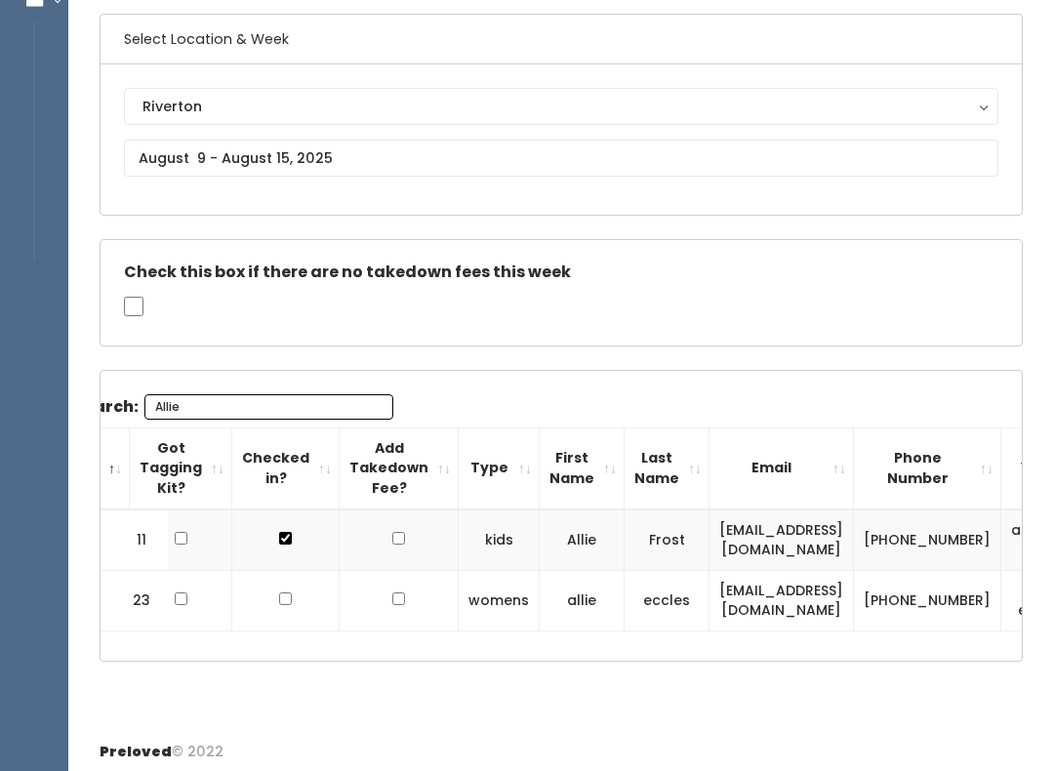
type input "Allie"
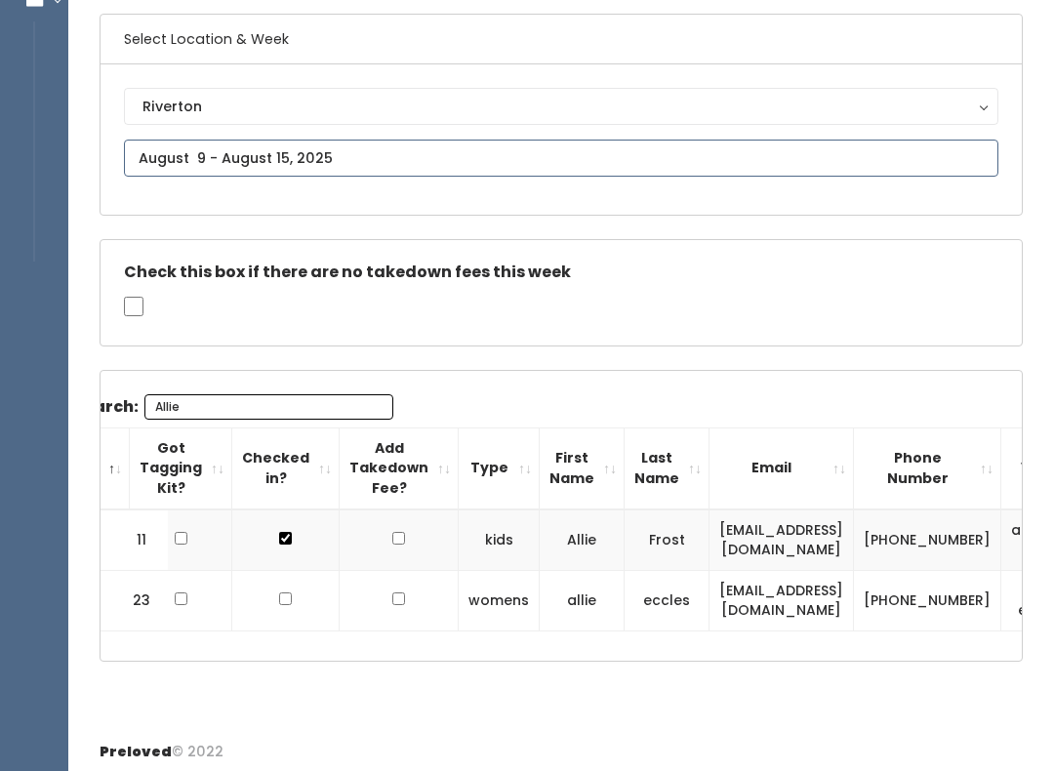
click at [171, 165] on body "EMPLOYEES Manage Bookings Booths by Week All Bookings Bookings with Booths Boot…" at bounding box center [527, 316] width 1054 height 923
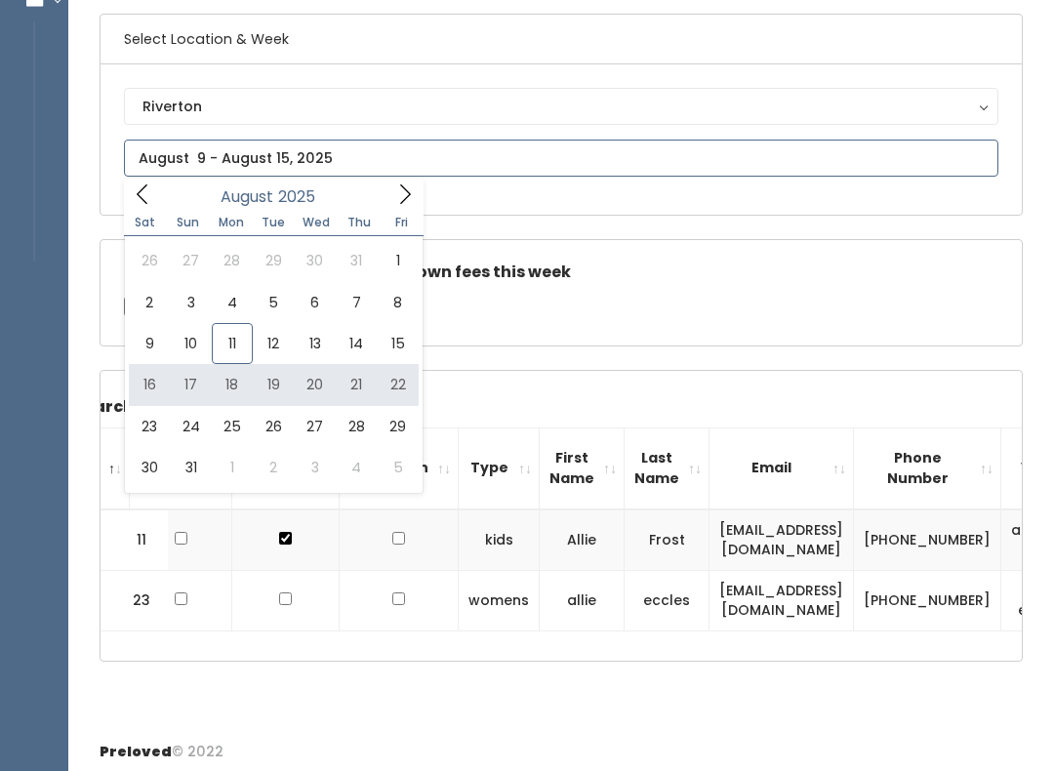
type input "[DATE] to [DATE]"
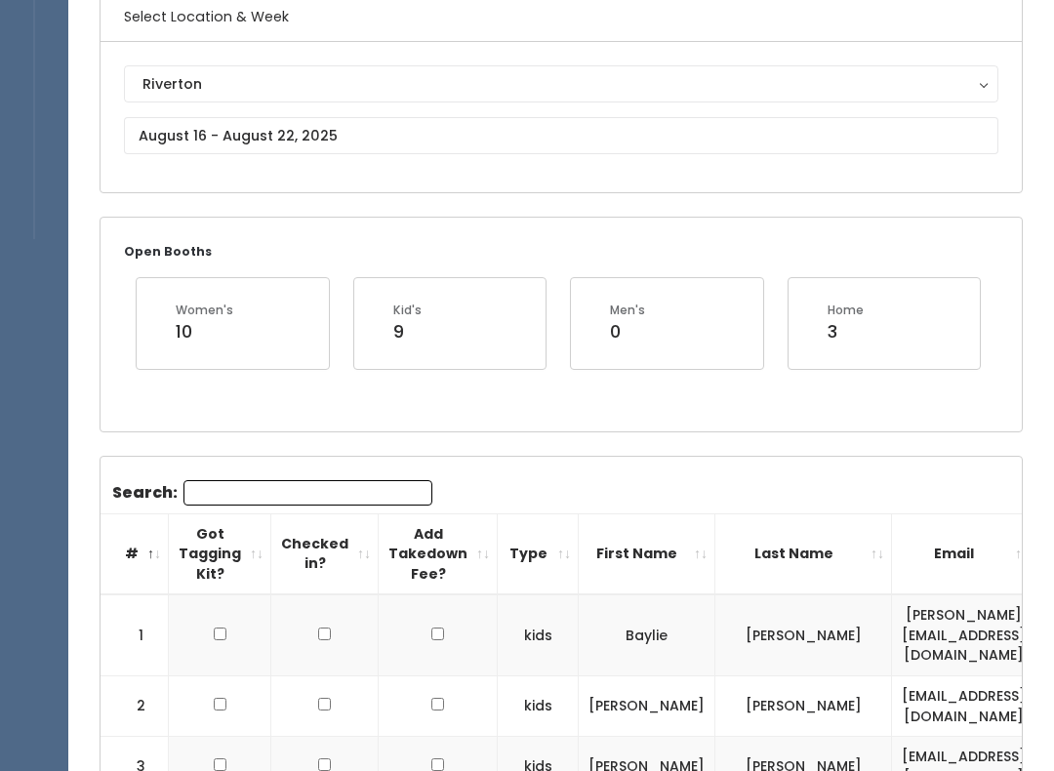
scroll to position [176, 0]
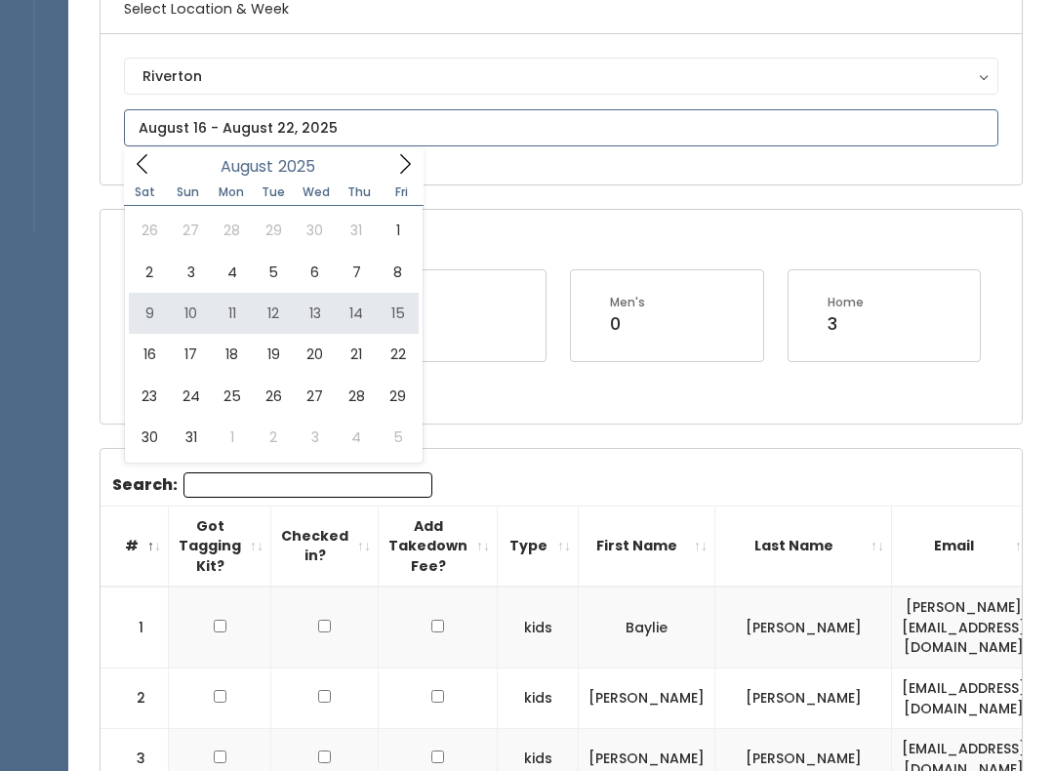
type input "August 9 to August 15"
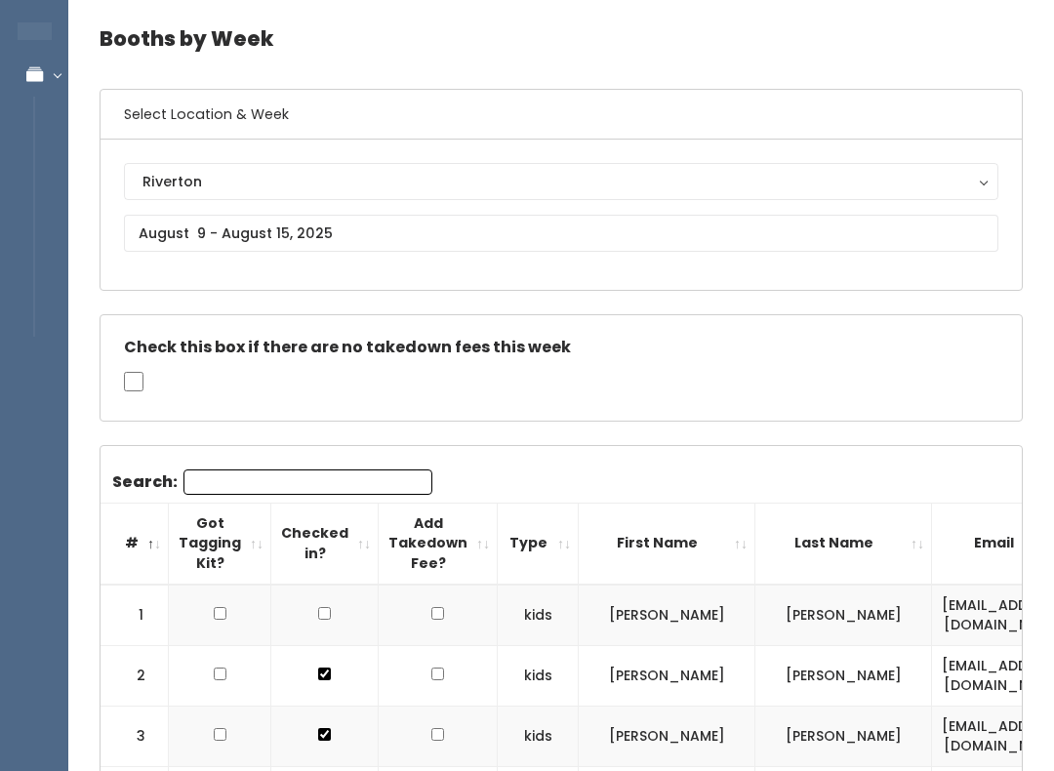
scroll to position [76, 0]
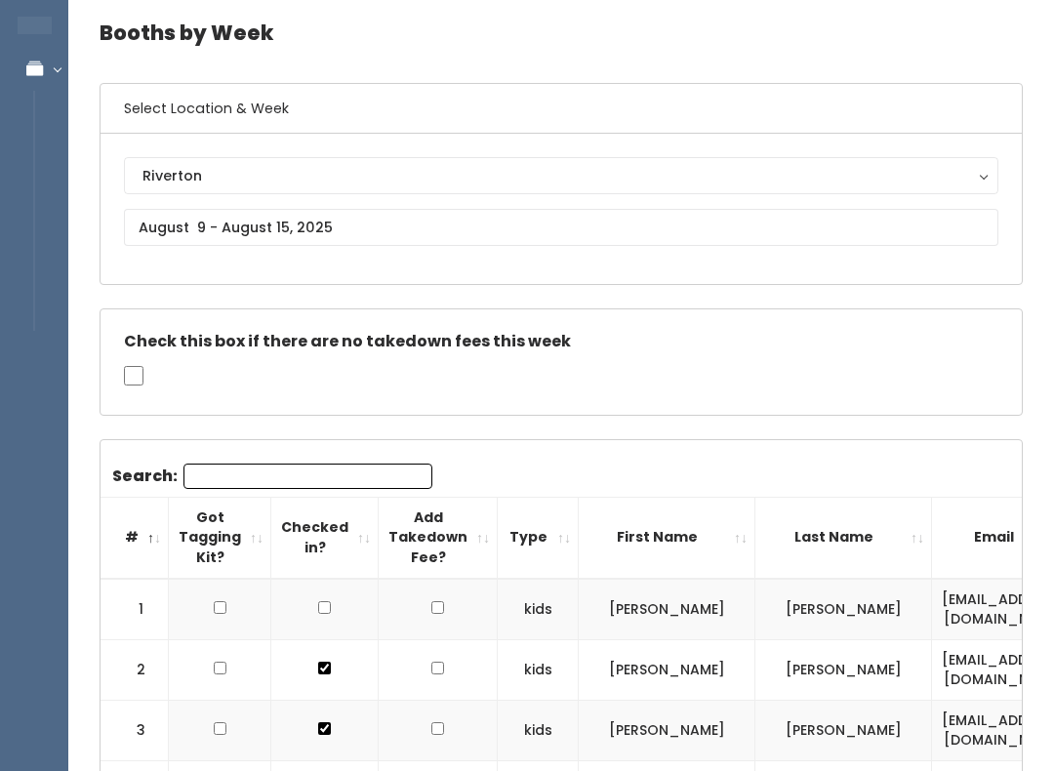
click at [159, 187] on button "Riverton" at bounding box center [561, 175] width 874 height 37
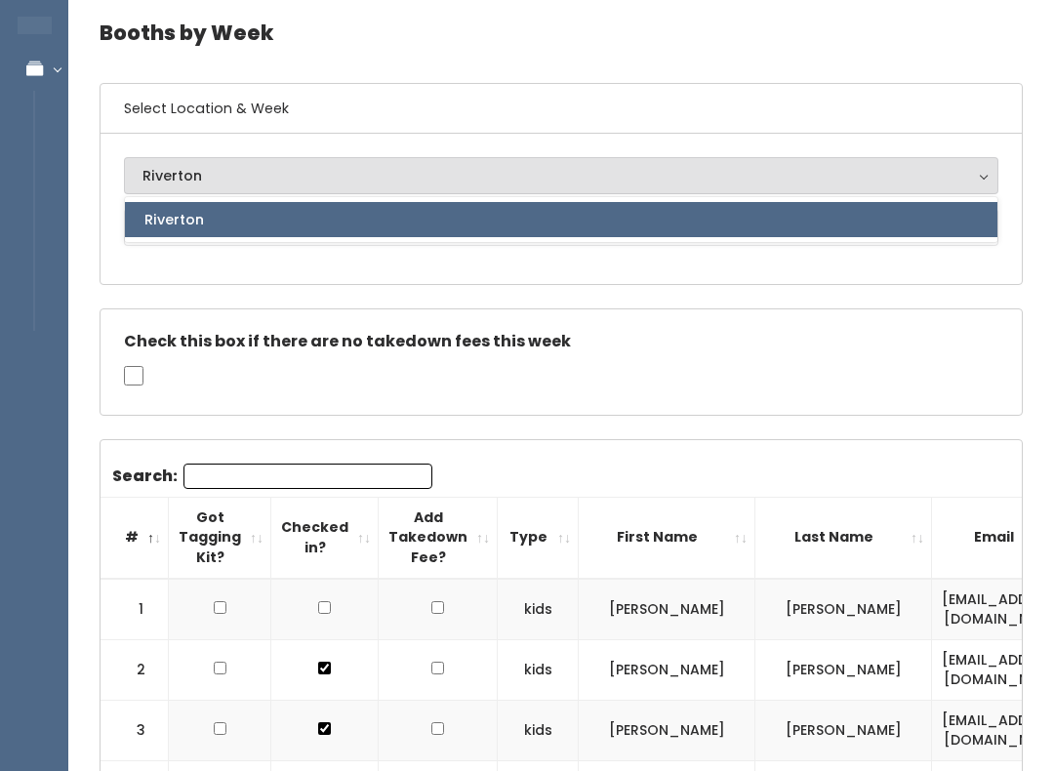
click at [152, 276] on div "Riverton Riverton Riverton" at bounding box center [561, 209] width 921 height 150
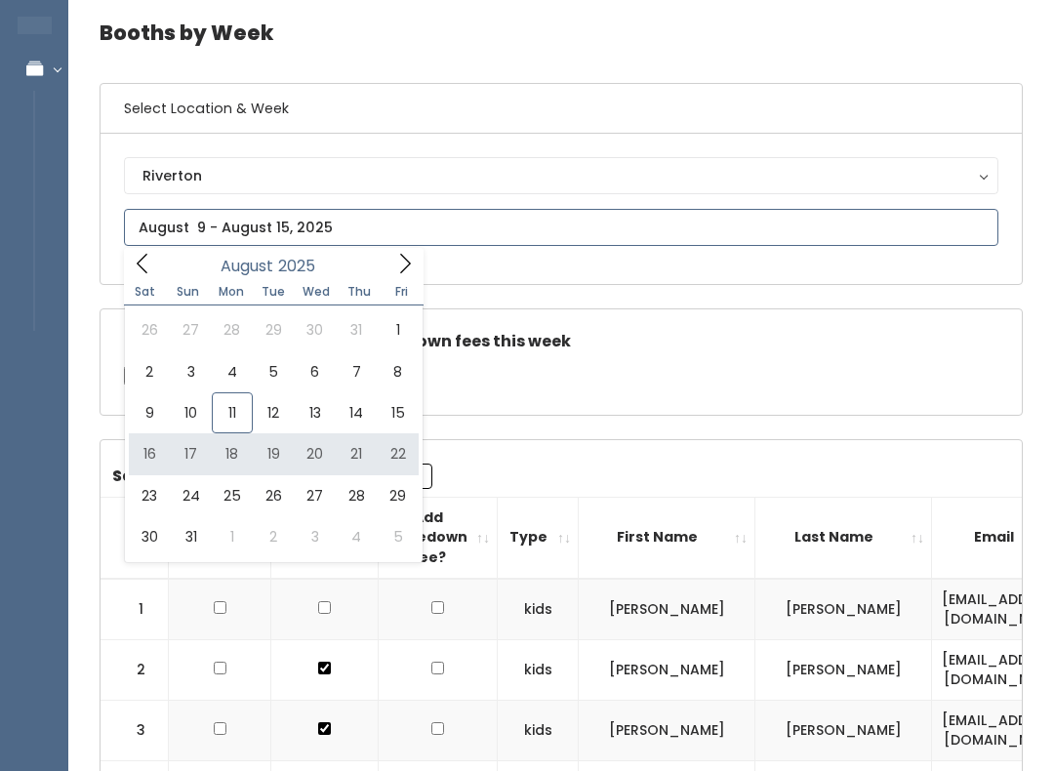
type input "August 16 to August 22"
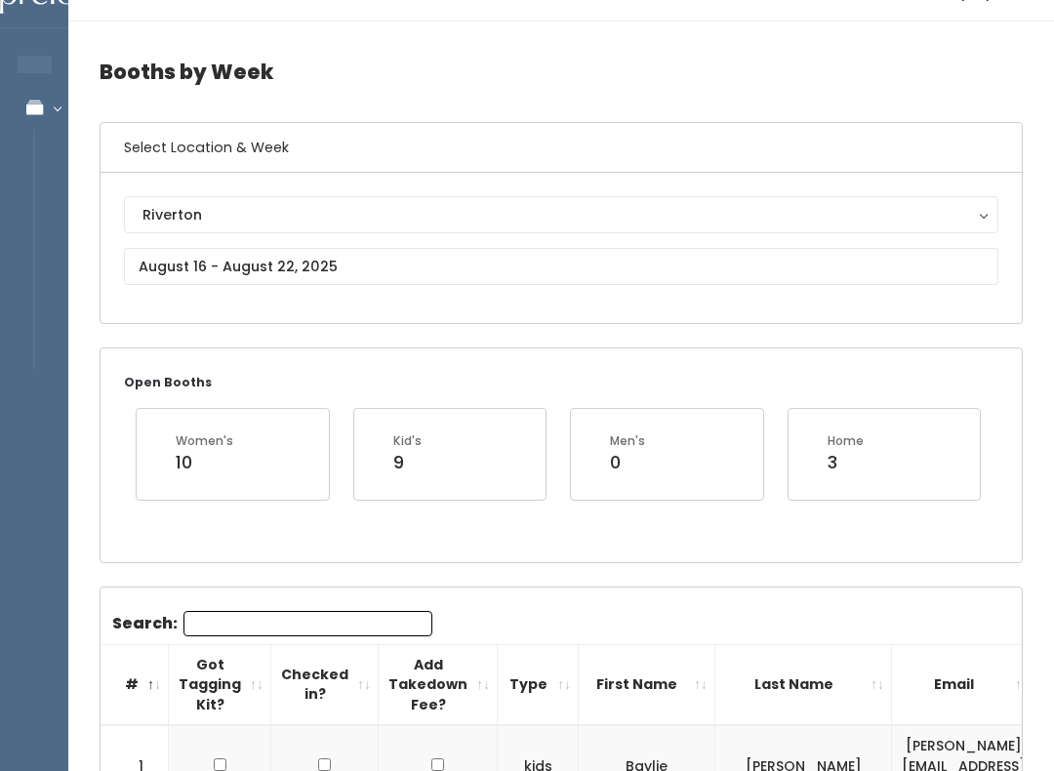
scroll to position [34, 0]
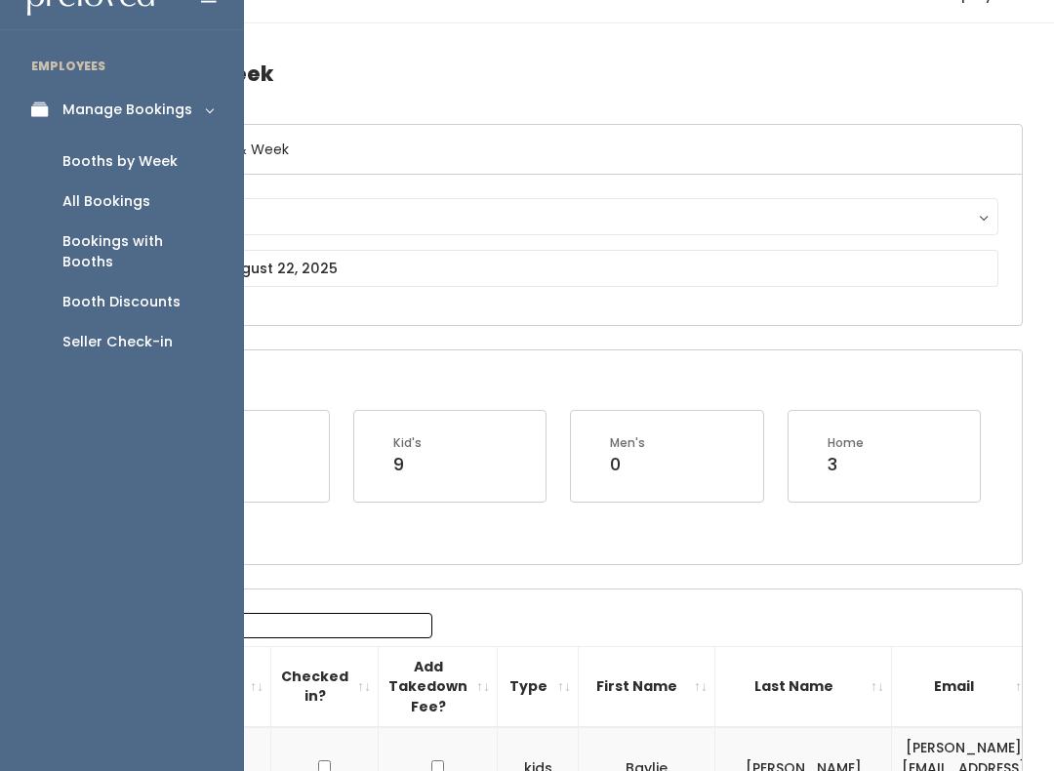
scroll to position [0, 0]
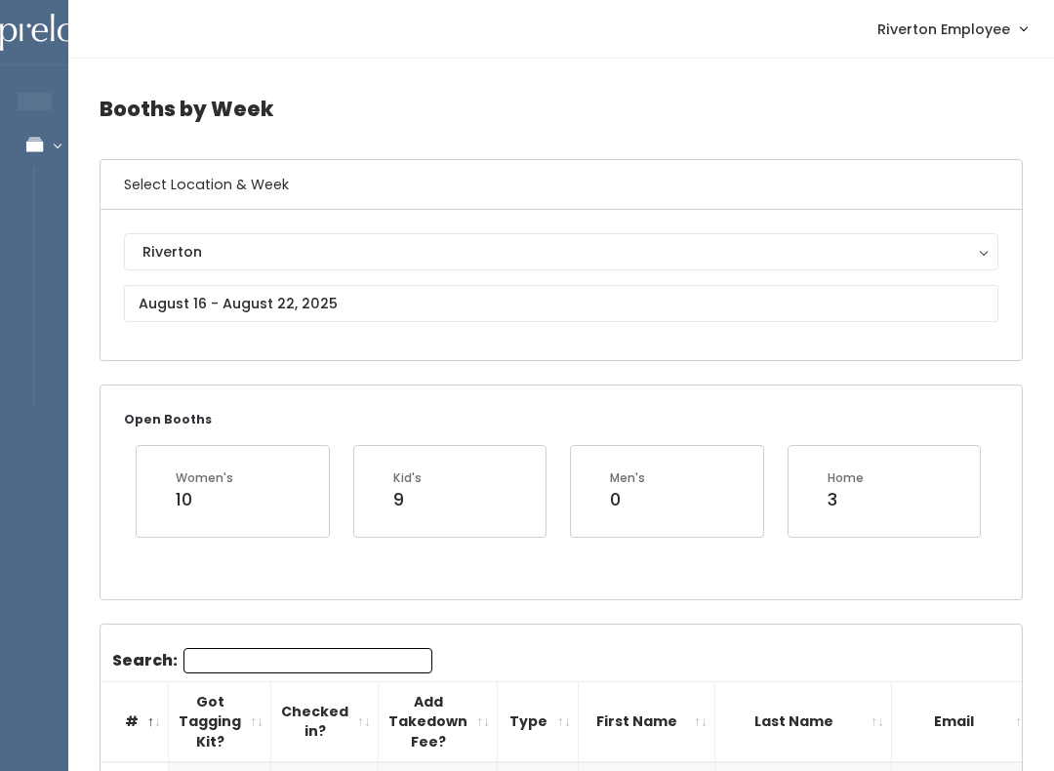
click at [387, 126] on h4 "Booths by Week" at bounding box center [561, 109] width 923 height 54
click at [141, 290] on input "text" at bounding box center [561, 303] width 874 height 37
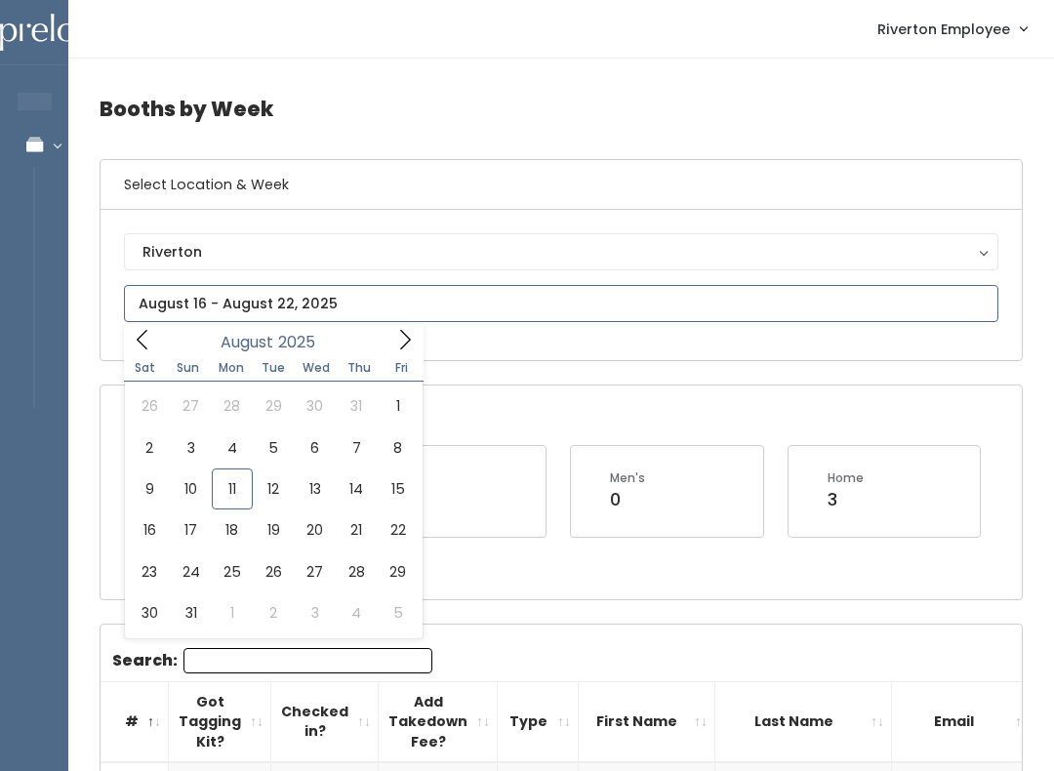
type input "August 9 to August 15"
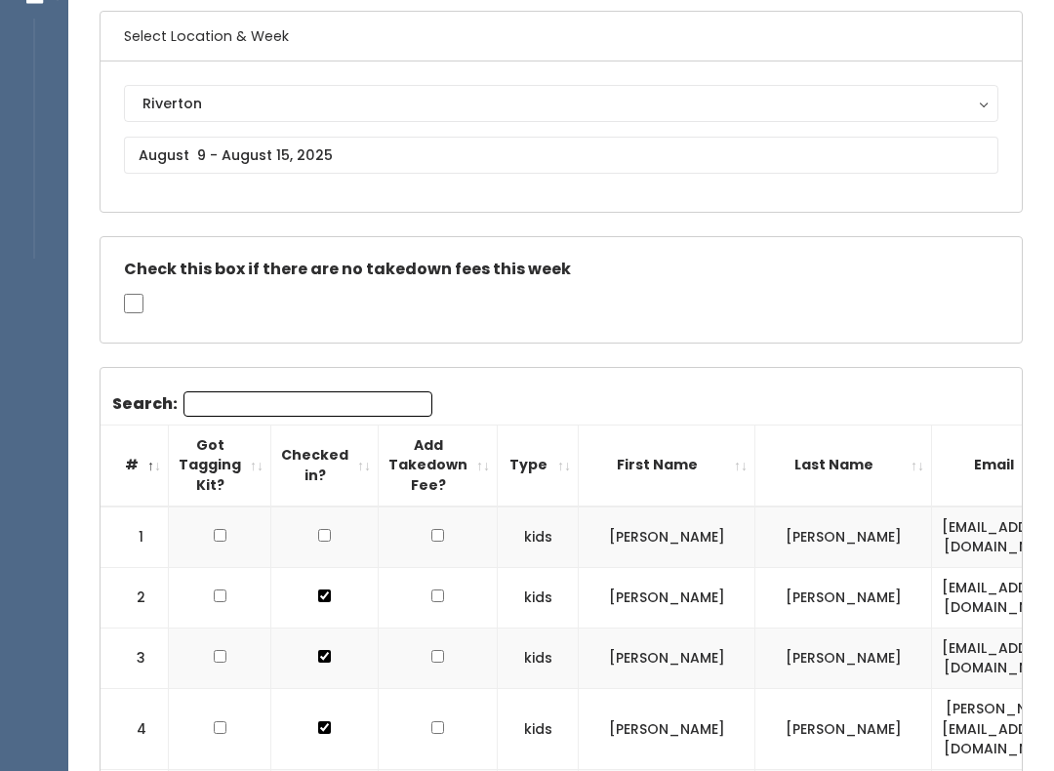
scroll to position [148, 0]
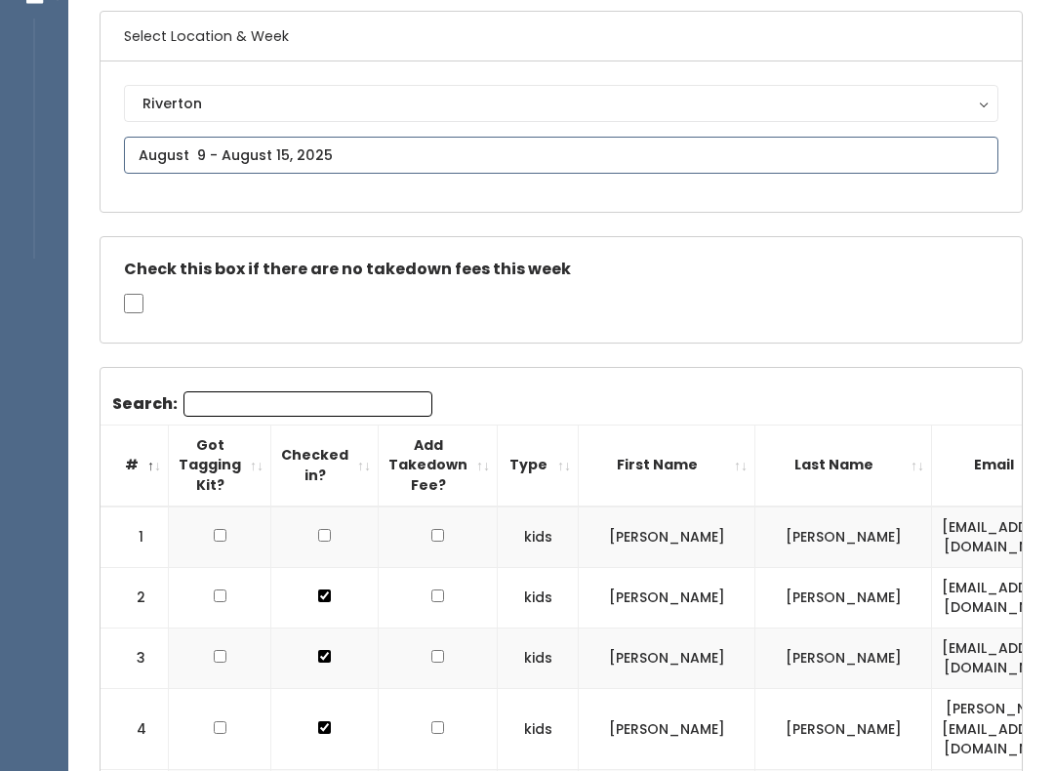
click at [191, 141] on input "text" at bounding box center [561, 155] width 874 height 37
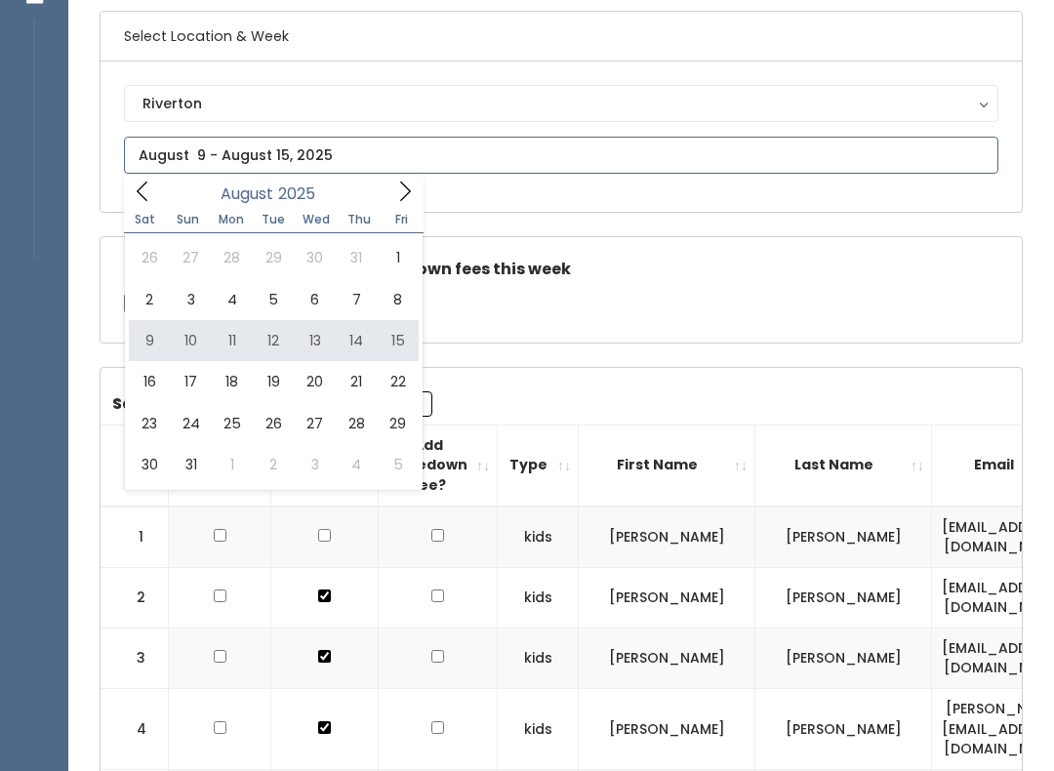
type input "August 9 to August 15"
